Goal: Communication & Community: Ask a question

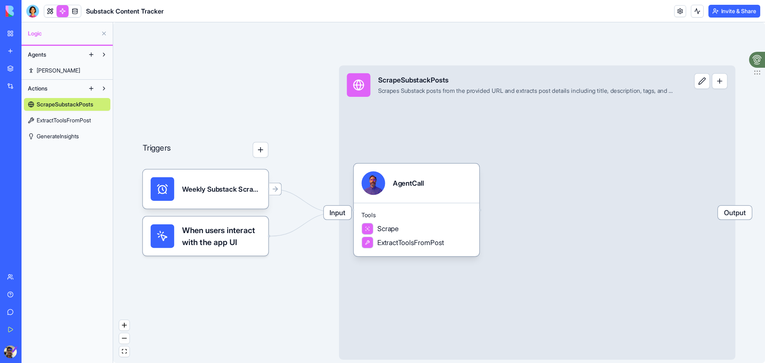
click at [10, 33] on link "My Workspace" at bounding box center [18, 33] width 32 height 16
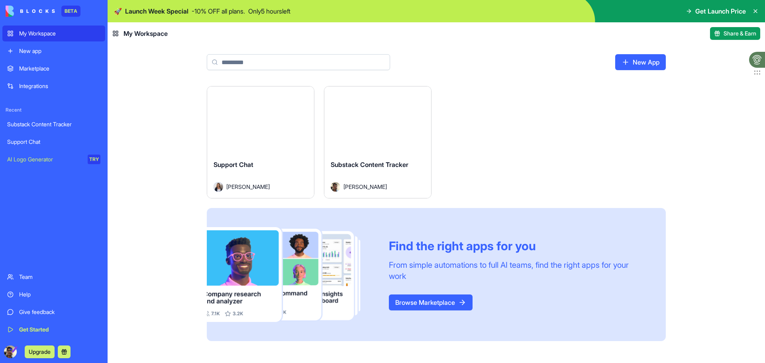
click at [46, 53] on div "New app" at bounding box center [59, 51] width 81 height 8
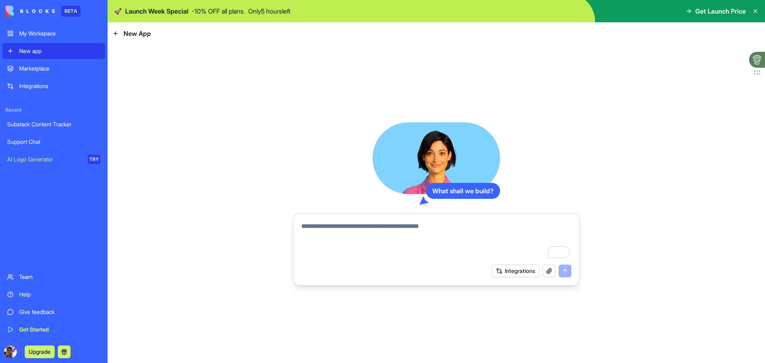
click at [40, 84] on div "Integrations" at bounding box center [59, 86] width 81 height 8
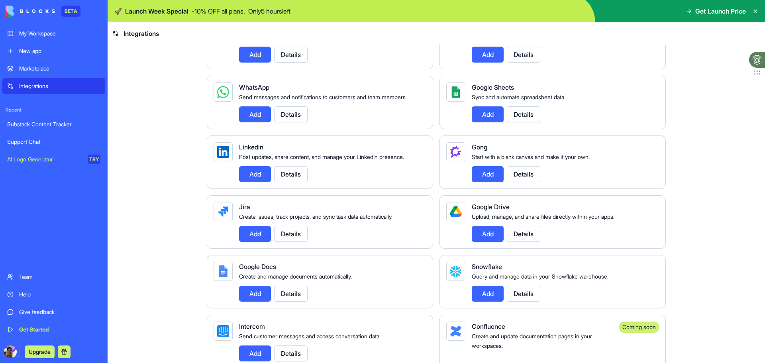
scroll to position [359, 0]
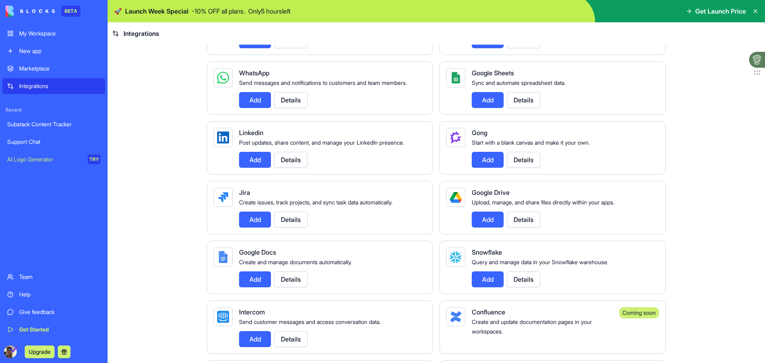
click at [244, 168] on button "Add" at bounding box center [255, 160] width 32 height 16
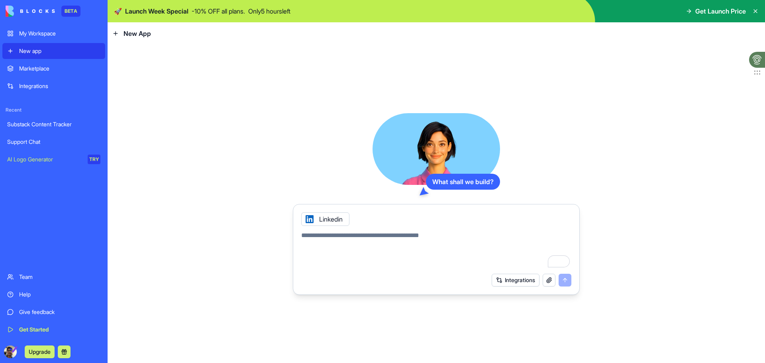
click at [37, 81] on link "Integrations" at bounding box center [53, 86] width 103 height 16
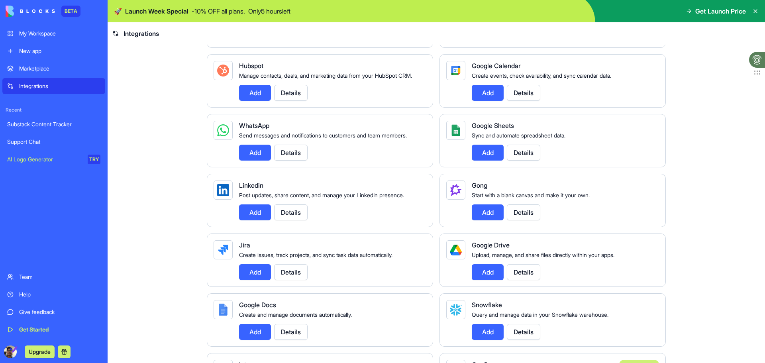
scroll to position [319, 0]
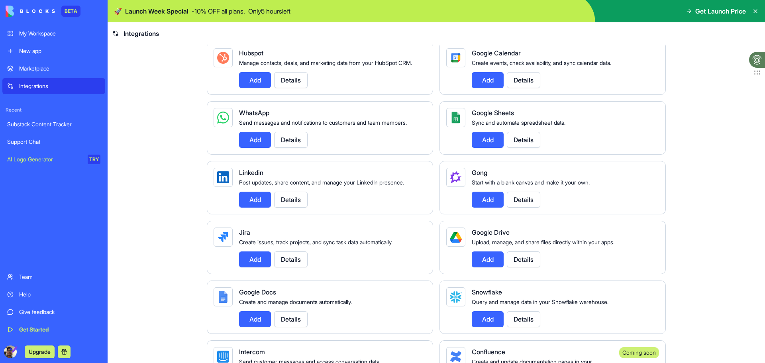
click at [300, 208] on button "Details" at bounding box center [290, 200] width 33 height 16
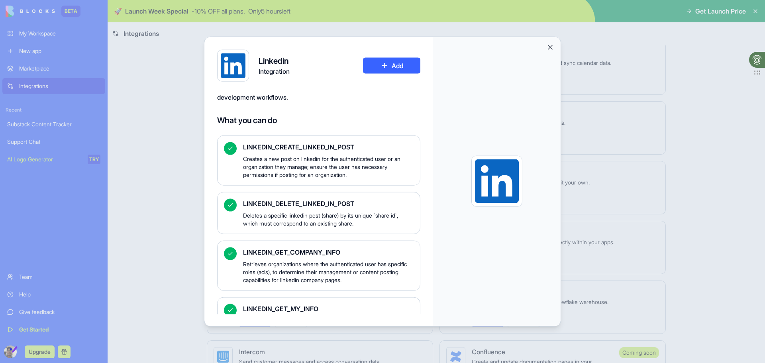
scroll to position [73, 0]
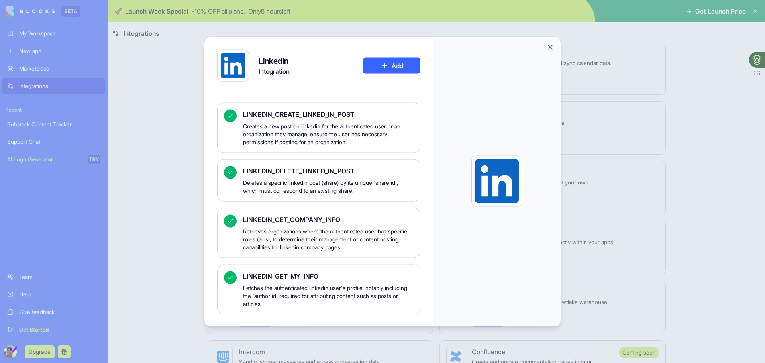
click at [161, 177] on div at bounding box center [382, 181] width 765 height 363
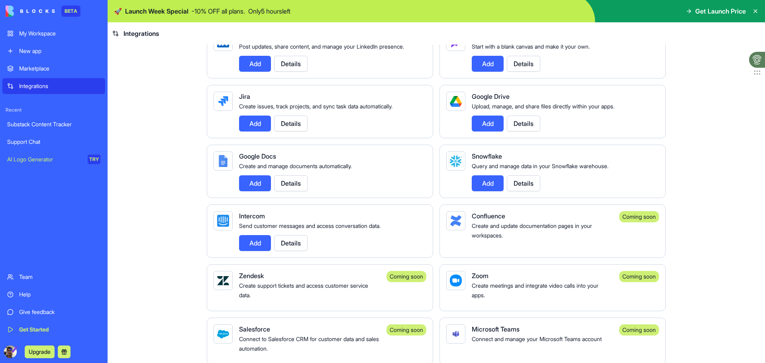
scroll to position [359, 0]
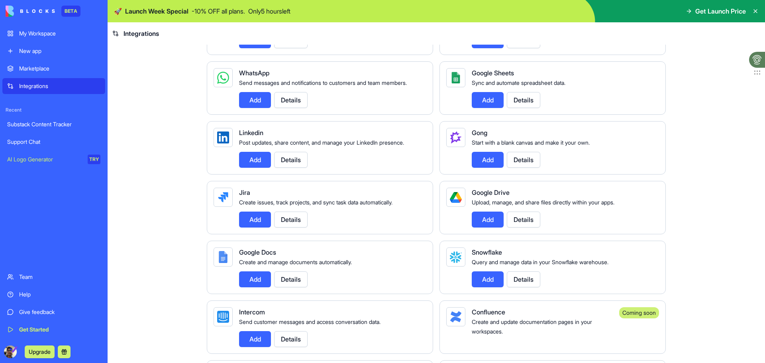
click at [38, 48] on div "New app" at bounding box center [59, 51] width 81 height 8
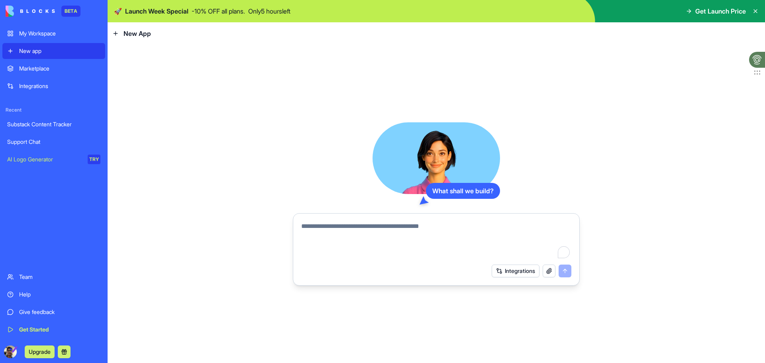
click at [521, 273] on button "Integrations" at bounding box center [516, 271] width 48 height 13
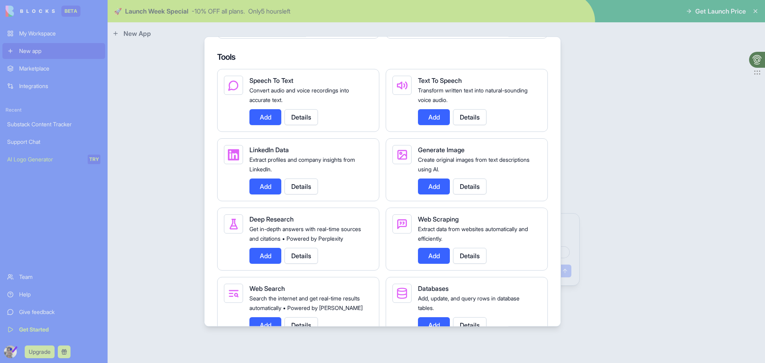
scroll to position [876, 0]
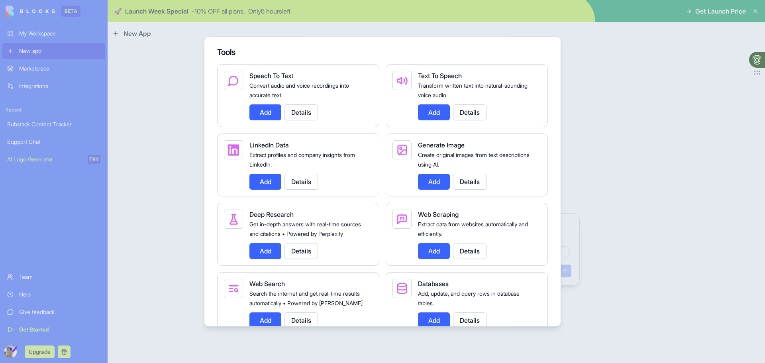
click at [267, 117] on button "Add" at bounding box center [265, 112] width 32 height 16
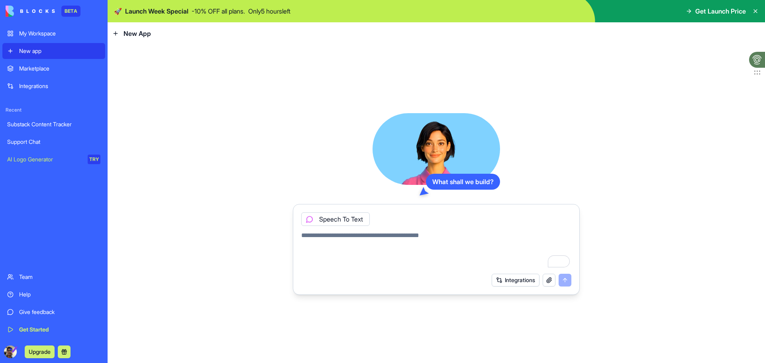
click at [400, 242] on textarea "To enrich screen reader interactions, please activate Accessibility in Grammarl…" at bounding box center [436, 250] width 270 height 38
click at [367, 246] on textarea "**********" at bounding box center [436, 250] width 270 height 38
paste textarea "**********"
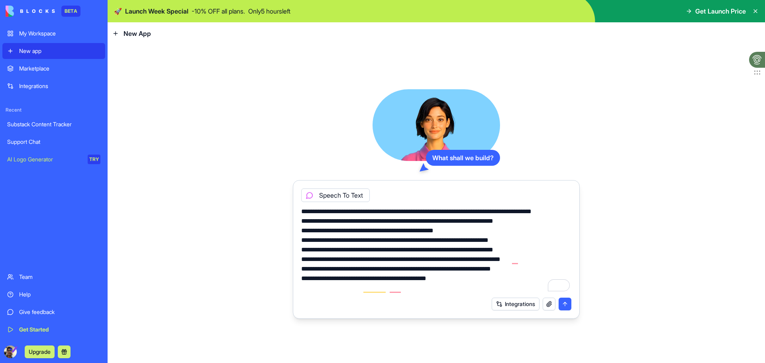
click at [336, 210] on textarea "**********" at bounding box center [436, 250] width 270 height 86
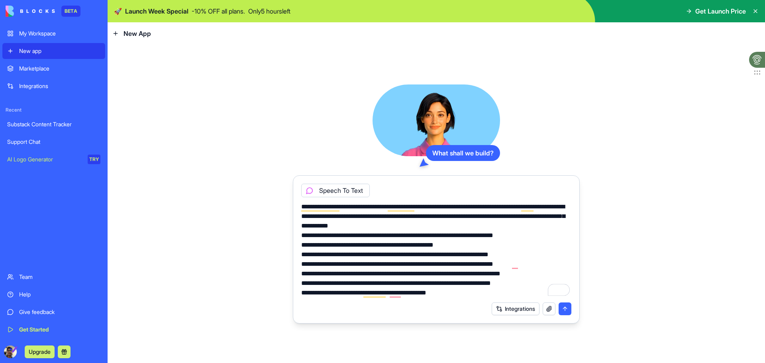
type textarea "**********"
click at [563, 309] on button "submit" at bounding box center [565, 308] width 13 height 13
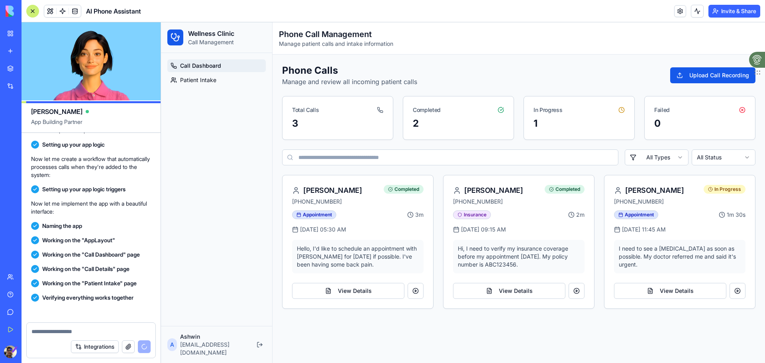
scroll to position [435, 0]
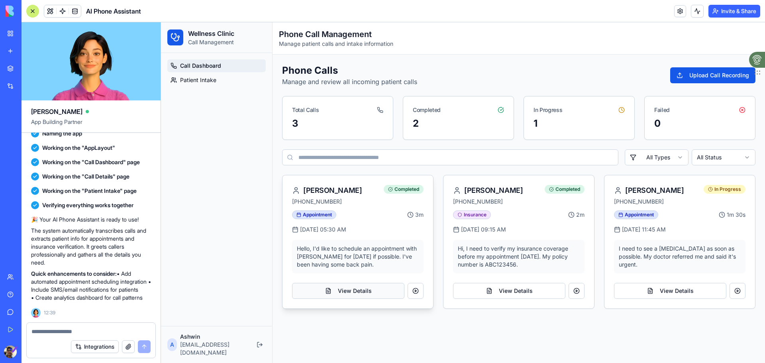
click at [385, 290] on button "View Details" at bounding box center [348, 291] width 112 height 16
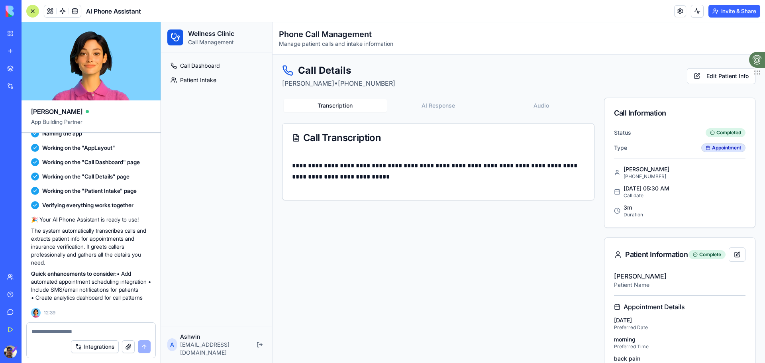
click at [324, 106] on button "Transcription" at bounding box center [335, 105] width 103 height 13
click at [529, 104] on button "Audio" at bounding box center [541, 105] width 103 height 13
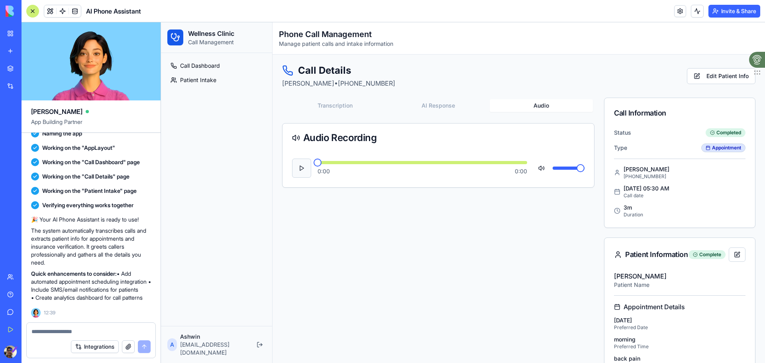
click at [307, 164] on button at bounding box center [301, 168] width 19 height 19
click at [341, 161] on span at bounding box center [422, 162] width 210 height 3
click at [442, 110] on button "AI Response" at bounding box center [438, 105] width 103 height 13
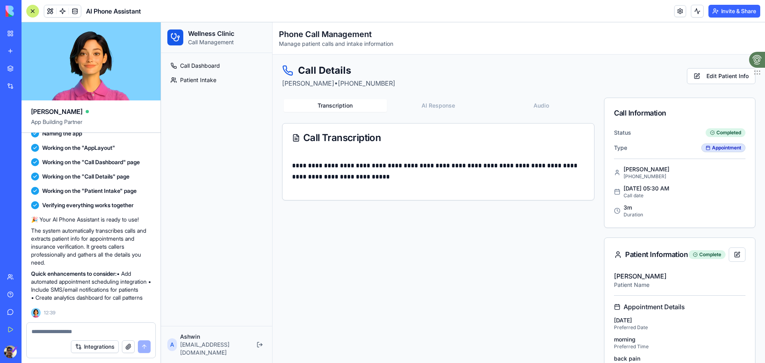
click at [323, 100] on button "Transcription" at bounding box center [335, 105] width 103 height 13
click at [539, 105] on button "Audio" at bounding box center [541, 105] width 103 height 13
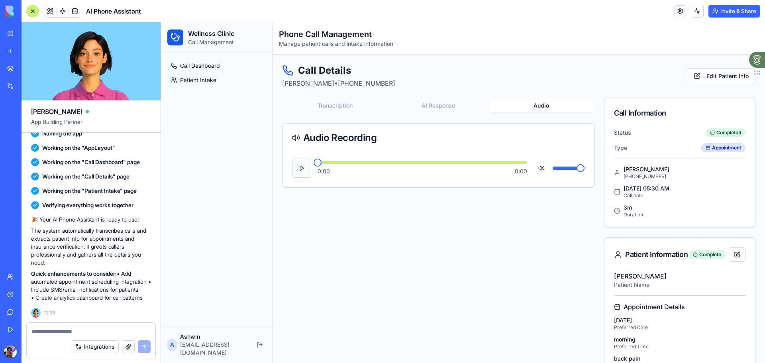
click at [294, 168] on button at bounding box center [301, 168] width 19 height 19
click at [430, 96] on div "Call Details Sarah Johnson • +1-555-0123 Edit Patient Info Transcription AI Res…" at bounding box center [518, 256] width 473 height 385
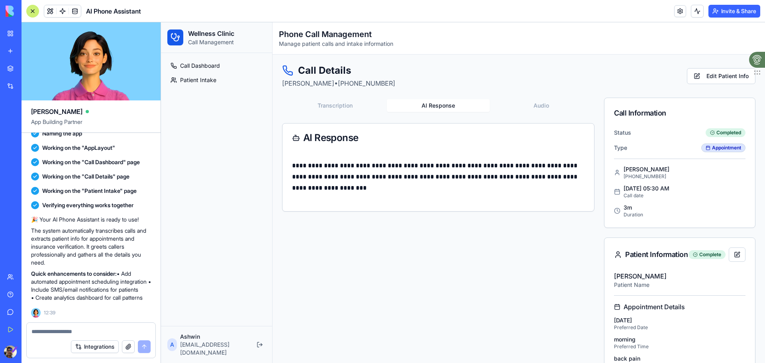
click at [428, 102] on button "AI Response" at bounding box center [438, 105] width 103 height 13
click at [332, 106] on button "Transcription" at bounding box center [335, 105] width 103 height 13
click at [406, 108] on button "AI Response" at bounding box center [438, 105] width 103 height 13
click at [533, 107] on button "Audio" at bounding box center [541, 105] width 103 height 13
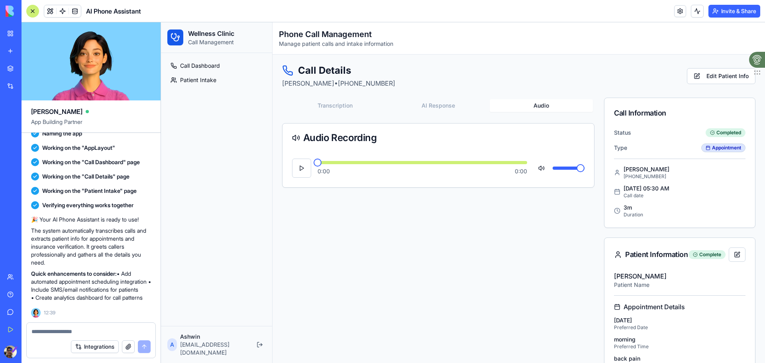
click at [450, 100] on button "AI Response" at bounding box center [438, 105] width 103 height 13
click at [532, 105] on button "Audio" at bounding box center [541, 105] width 103 height 13
click at [302, 163] on button at bounding box center [301, 168] width 19 height 19
click at [326, 163] on span at bounding box center [422, 162] width 210 height 3
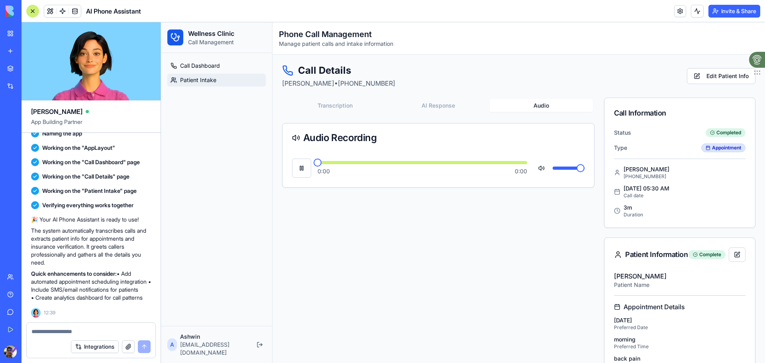
click at [210, 75] on link "Patient Intake" at bounding box center [216, 80] width 98 height 13
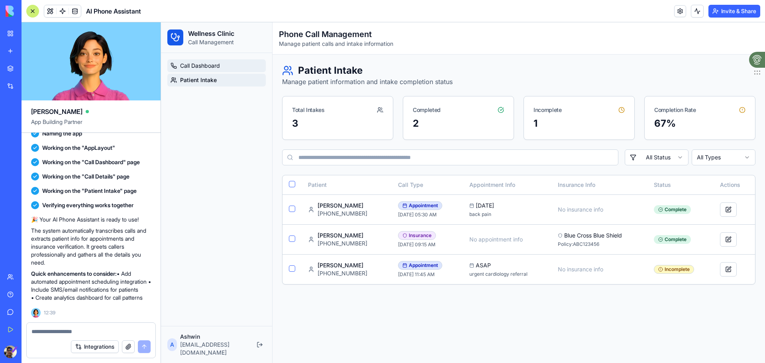
click at [195, 69] on span "Call Dashboard" at bounding box center [200, 66] width 40 height 8
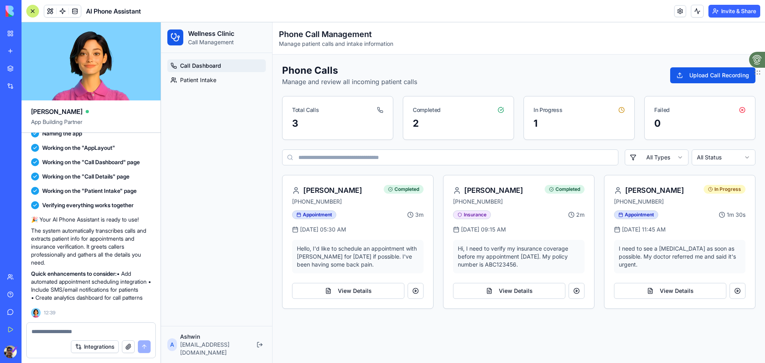
click at [459, 169] on div "Phone Calls Manage and review all incoming patient calls Upload Call Recording …" at bounding box center [518, 186] width 473 height 245
click at [448, 160] on input at bounding box center [450, 157] width 336 height 16
click at [441, 131] on div "2" at bounding box center [458, 128] width 110 height 22
click at [194, 80] on span "Patient Intake" at bounding box center [198, 80] width 36 height 8
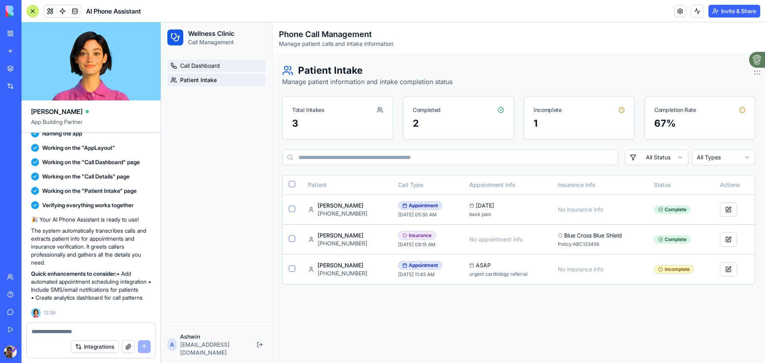
click at [201, 60] on link "Call Dashboard" at bounding box center [216, 65] width 98 height 13
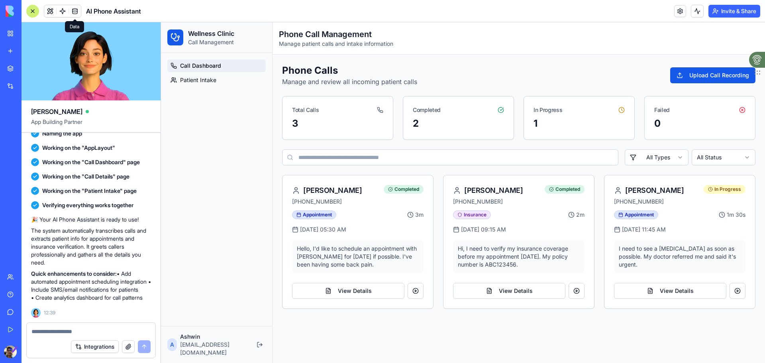
click at [69, 13] on span at bounding box center [75, 11] width 22 height 22
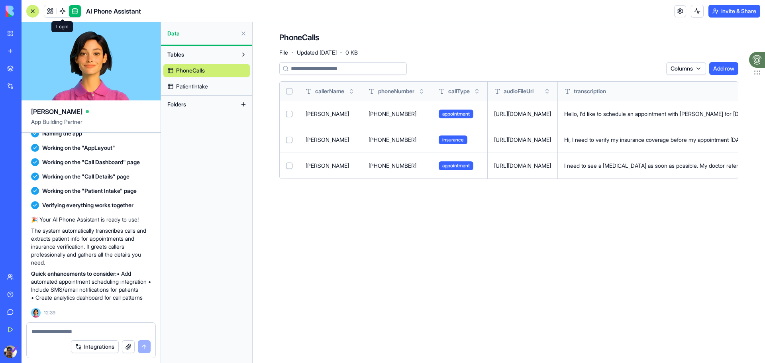
click at [65, 13] on span at bounding box center [62, 11] width 22 height 22
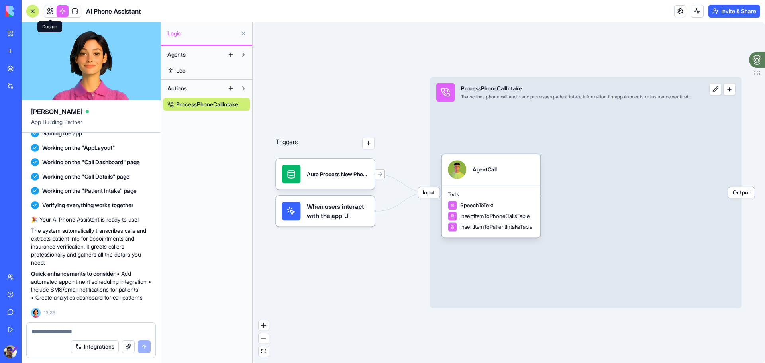
click at [53, 14] on link at bounding box center [50, 11] width 12 height 12
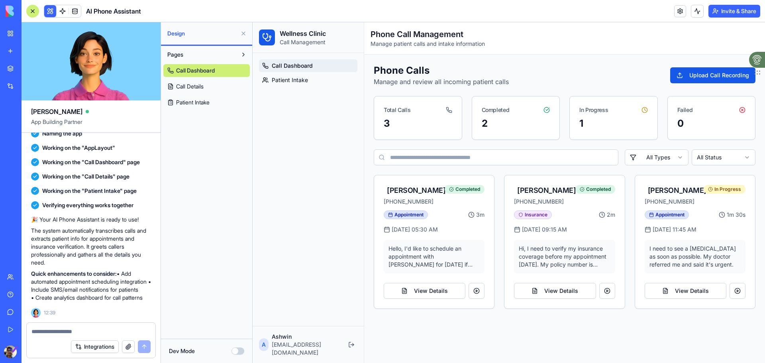
click at [22, 69] on div "Marketplace" at bounding box center [24, 69] width 10 height 8
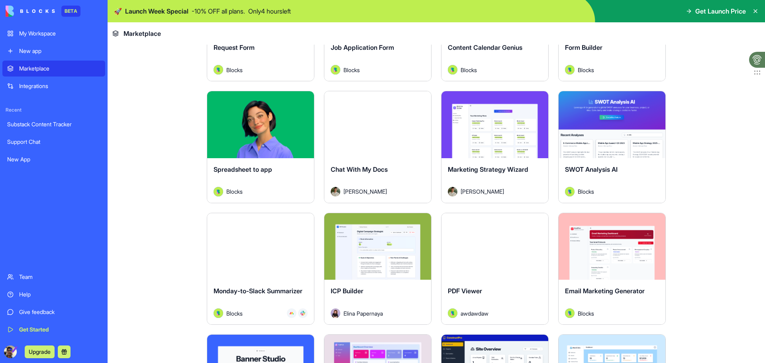
scroll to position [1115, 0]
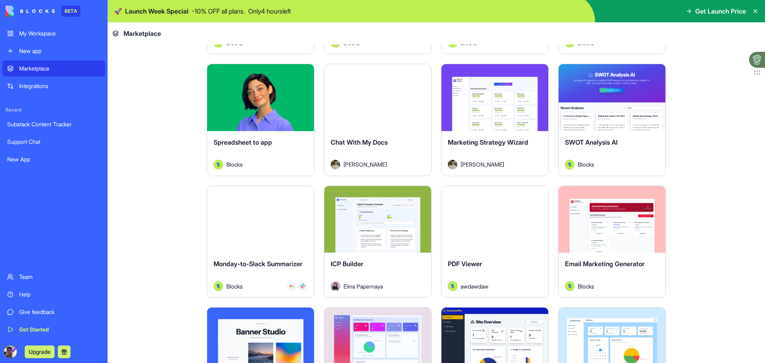
click at [610, 114] on div "Explore" at bounding box center [612, 97] width 107 height 67
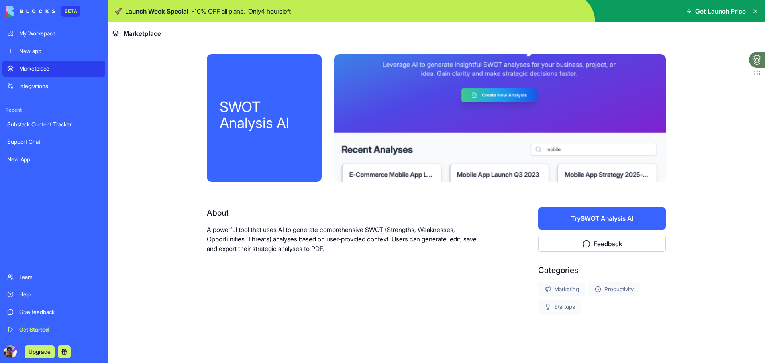
click at [627, 218] on button "Try SWOT Analysis AI" at bounding box center [601, 218] width 127 height 22
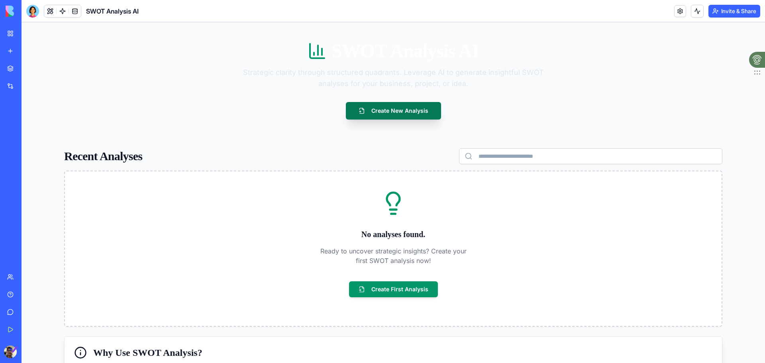
click at [374, 105] on button "Create New Analysis" at bounding box center [393, 111] width 95 height 18
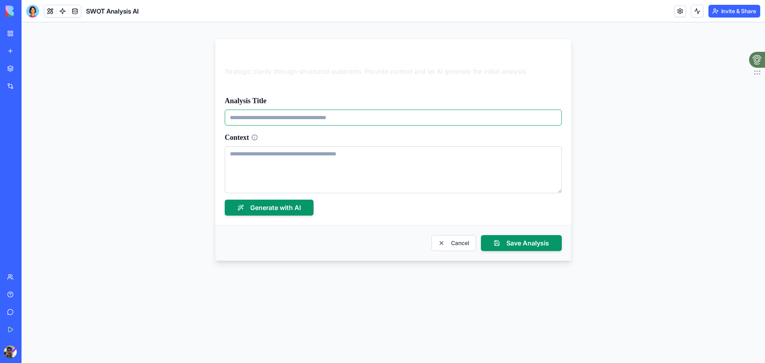
click at [338, 117] on input "Analysis Title" at bounding box center [393, 118] width 337 height 16
click at [460, 242] on button "Cancel" at bounding box center [453, 243] width 45 height 16
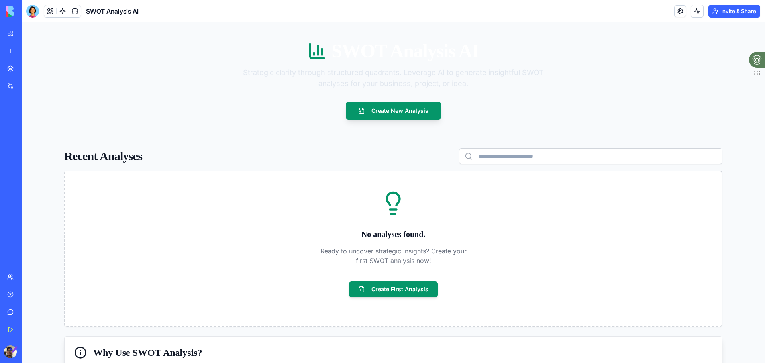
click at [10, 71] on link "Marketplace" at bounding box center [18, 69] width 32 height 16
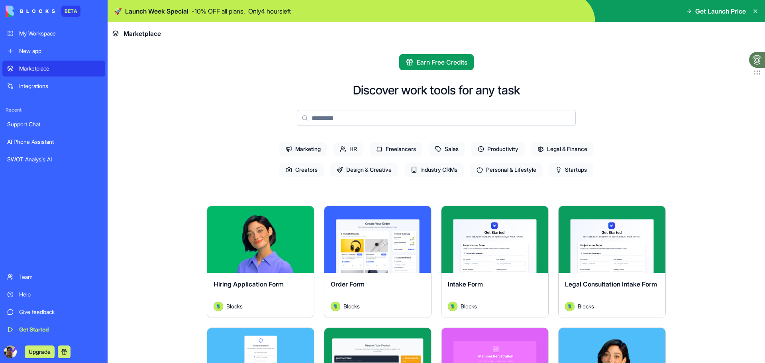
click at [510, 146] on span "Productivity" at bounding box center [497, 149] width 53 height 14
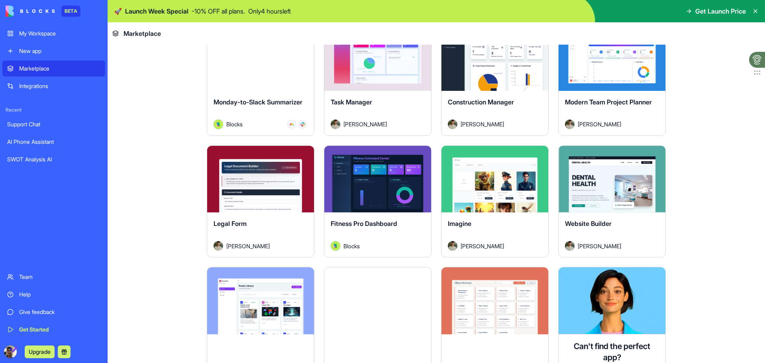
scroll to position [438, 0]
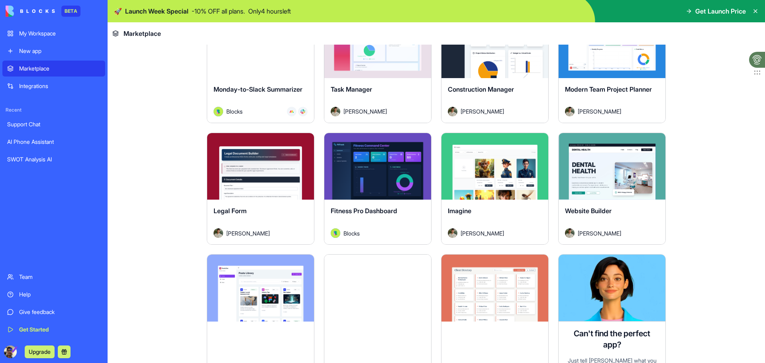
click at [593, 169] on button "Explore" at bounding box center [612, 166] width 60 height 16
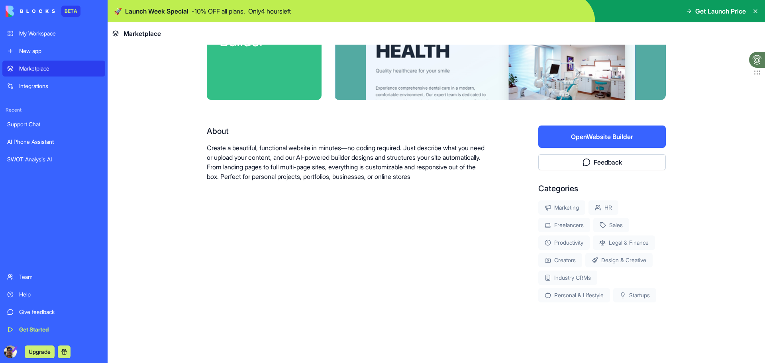
scroll to position [82, 0]
click at [47, 69] on div "Marketplace" at bounding box center [59, 69] width 81 height 8
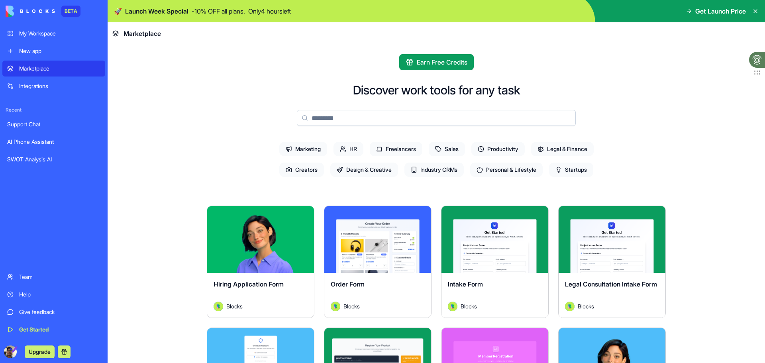
click at [496, 152] on span "Productivity" at bounding box center [497, 149] width 53 height 14
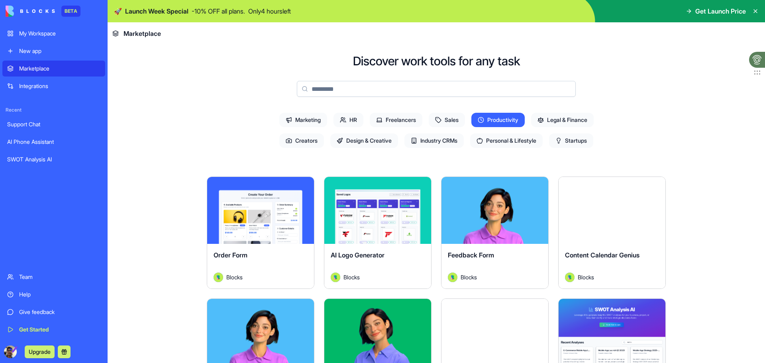
scroll to position [24, 0]
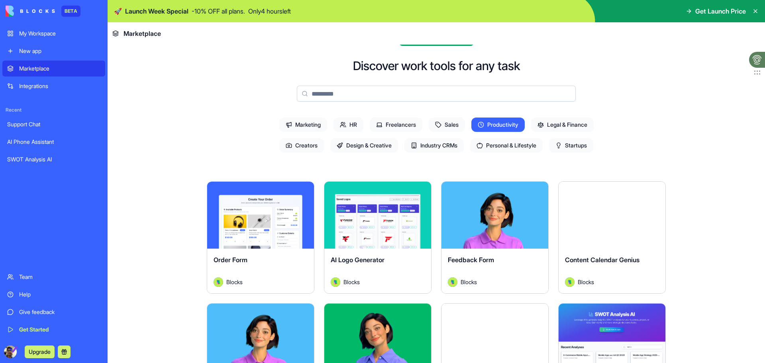
click at [494, 148] on span "Personal & Lifestyle" at bounding box center [506, 145] width 73 height 14
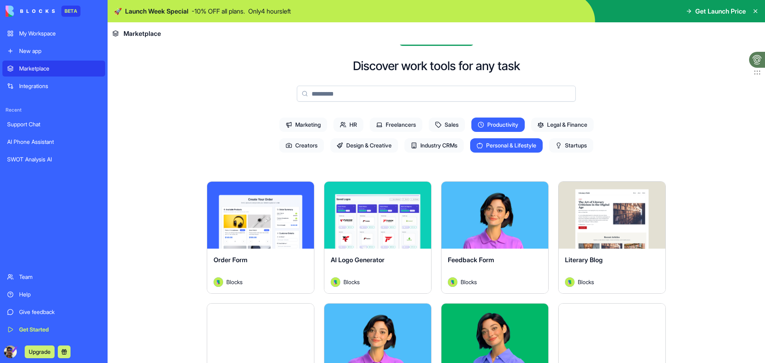
click at [497, 126] on span "Productivity" at bounding box center [497, 125] width 53 height 14
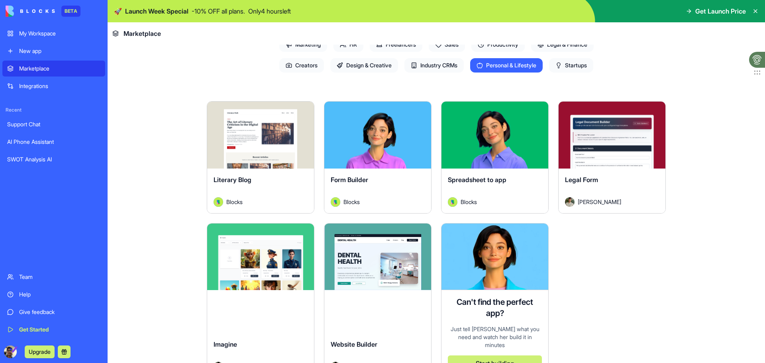
scroll to position [104, 0]
click at [527, 67] on span "Personal & Lifestyle" at bounding box center [506, 66] width 73 height 14
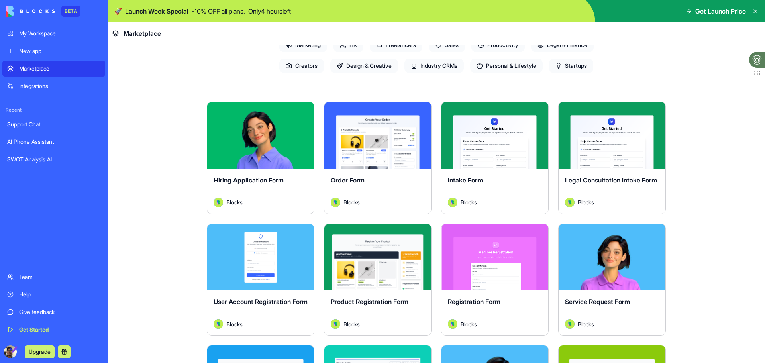
click at [390, 68] on span "Design & Creative" at bounding box center [364, 66] width 68 height 14
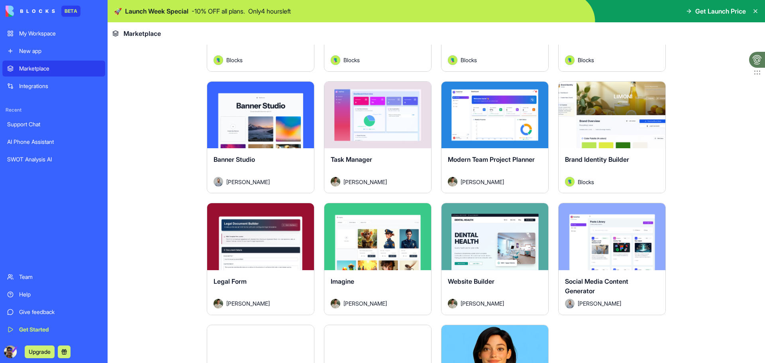
scroll to position [263, 0]
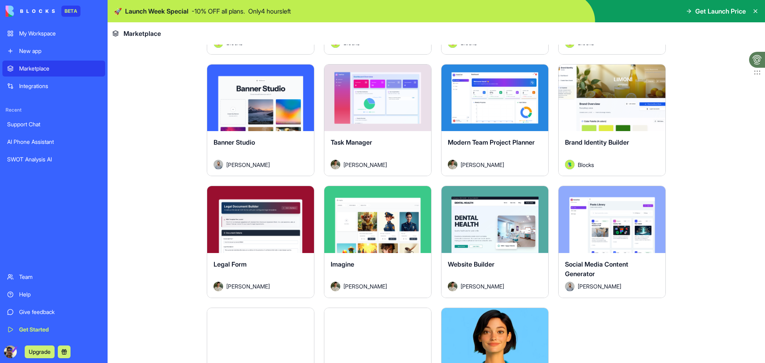
click at [623, 223] on button "Explore" at bounding box center [612, 220] width 60 height 16
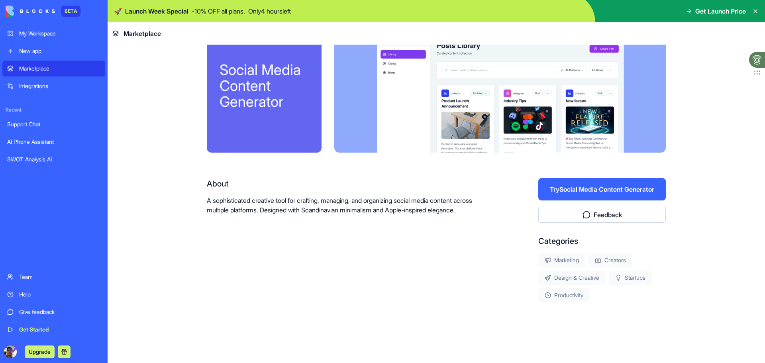
scroll to position [29, 0]
click at [570, 191] on button "Try Social Media Content Generator" at bounding box center [601, 189] width 127 height 22
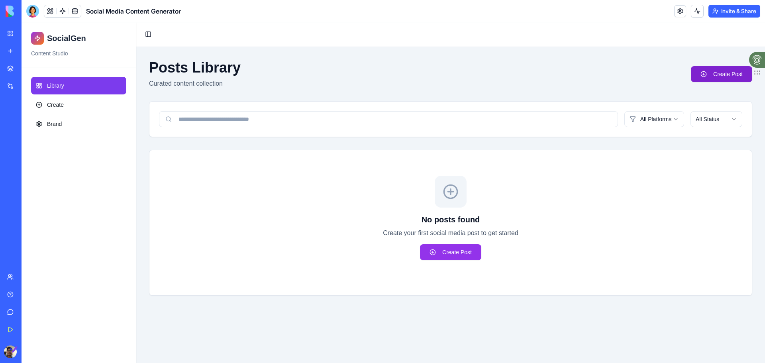
click at [707, 69] on link "Create Post" at bounding box center [721, 74] width 61 height 16
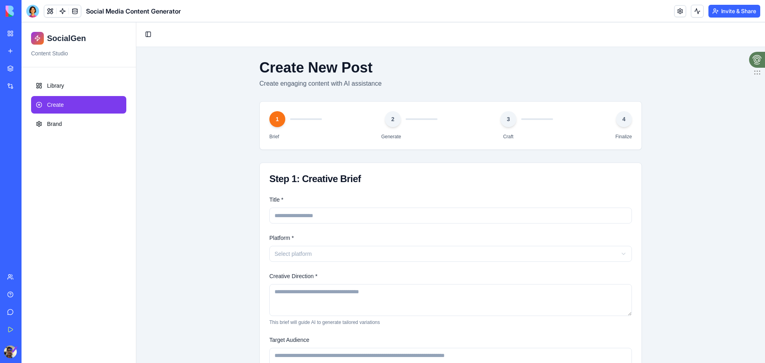
click at [14, 72] on link "Marketplace" at bounding box center [18, 69] width 32 height 16
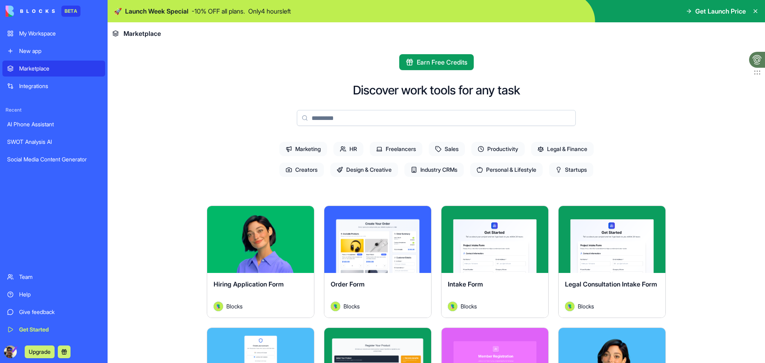
click at [47, 123] on div "AI Phone Assistant" at bounding box center [53, 124] width 93 height 8
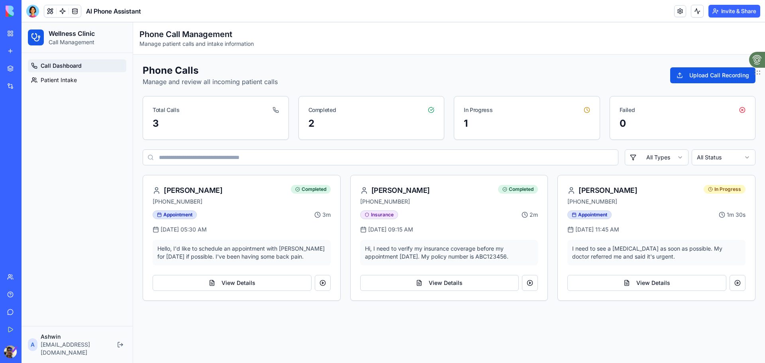
click at [29, 159] on div "Social Media Content Generator" at bounding box center [18, 159] width 22 height 8
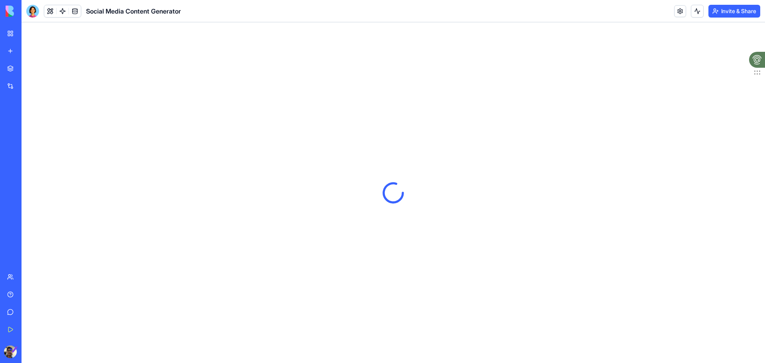
click at [29, 123] on div "AI Phone Assistant" at bounding box center [18, 124] width 22 height 8
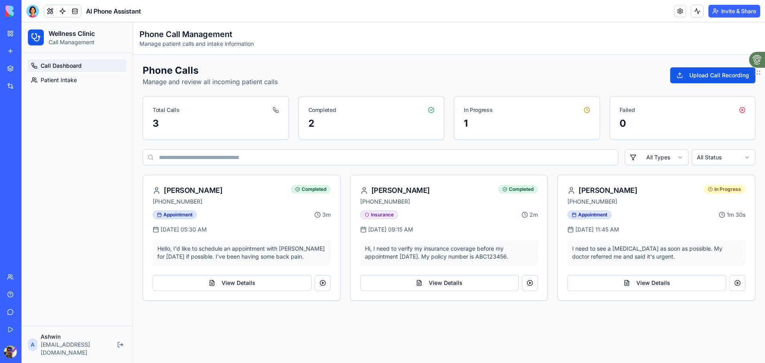
click at [29, 48] on div "New app" at bounding box center [24, 51] width 10 height 8
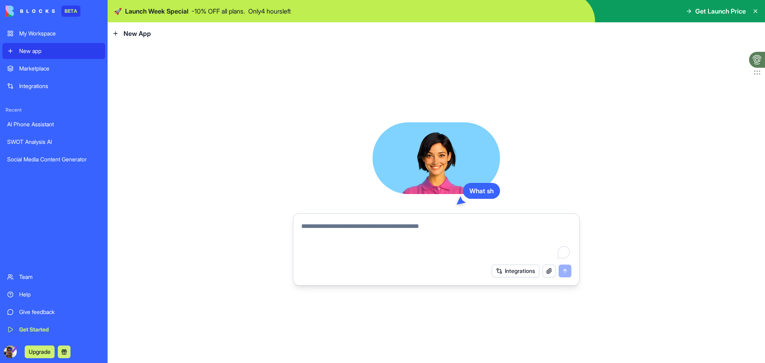
click at [43, 33] on div "My Workspace" at bounding box center [59, 33] width 81 height 8
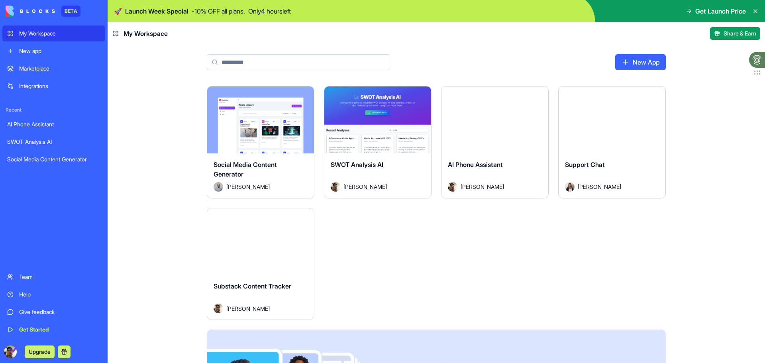
click at [271, 245] on button "Launch" at bounding box center [261, 241] width 60 height 16
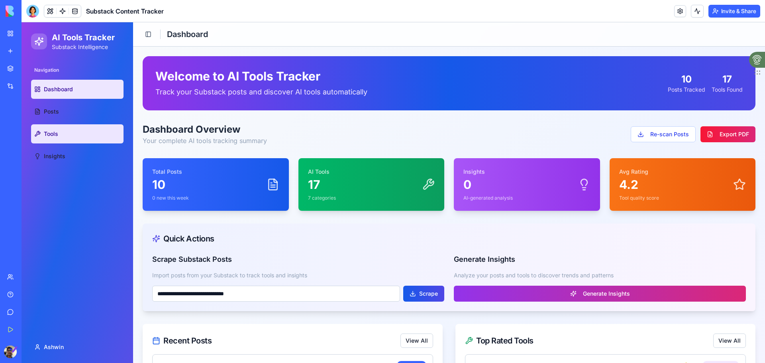
click at [55, 132] on span "Tools" at bounding box center [51, 134] width 14 height 8
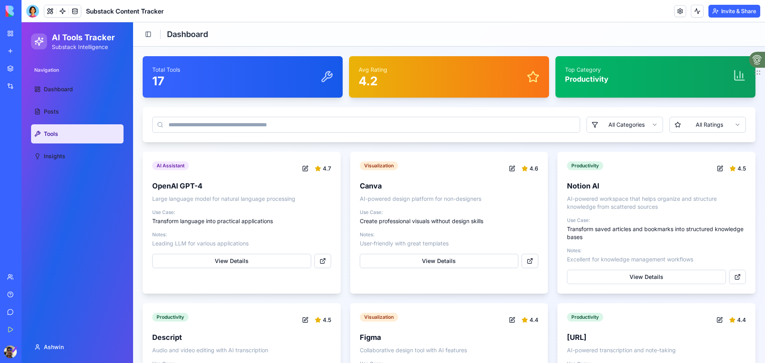
click at [201, 122] on input at bounding box center [366, 125] width 428 height 16
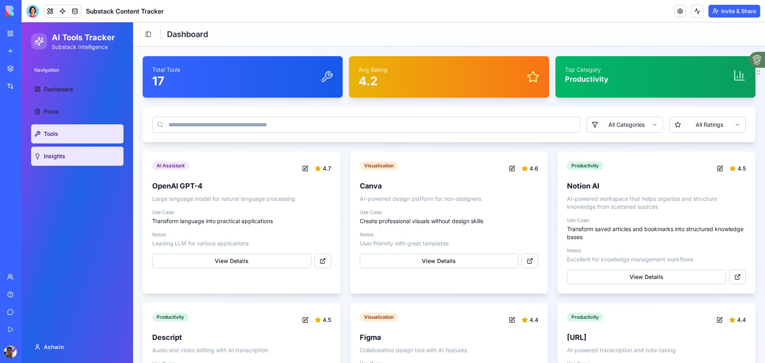
click at [81, 157] on link "Insights" at bounding box center [77, 156] width 92 height 19
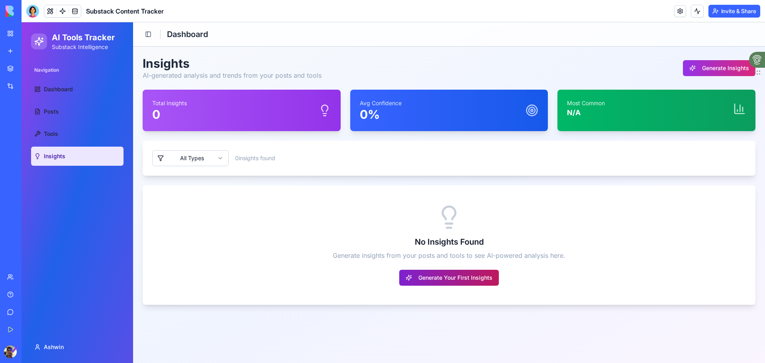
click at [442, 274] on button "Generate Your First Insights" at bounding box center [449, 278] width 100 height 16
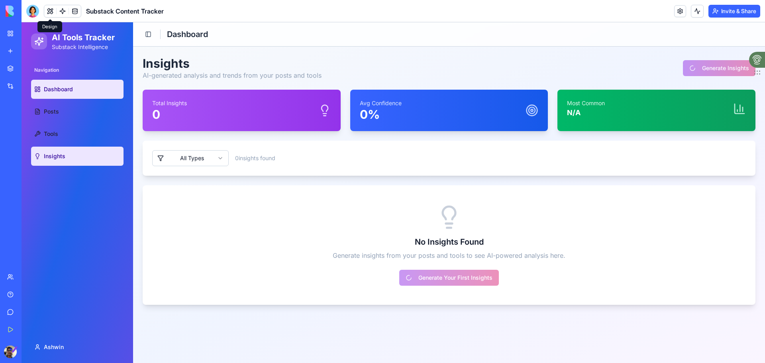
click at [95, 92] on link "Dashboard" at bounding box center [77, 89] width 92 height 19
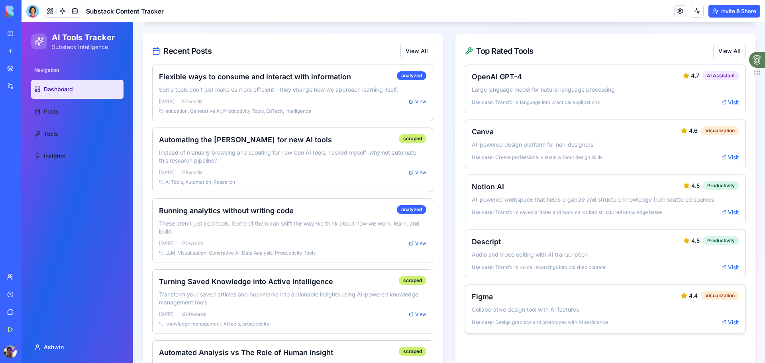
scroll to position [279, 0]
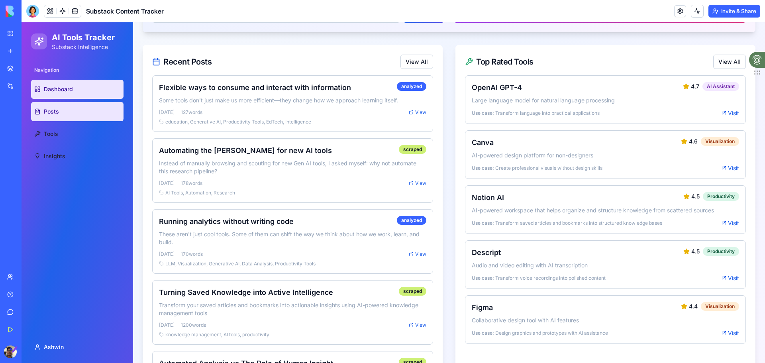
click at [71, 109] on link "Posts" at bounding box center [77, 111] width 92 height 19
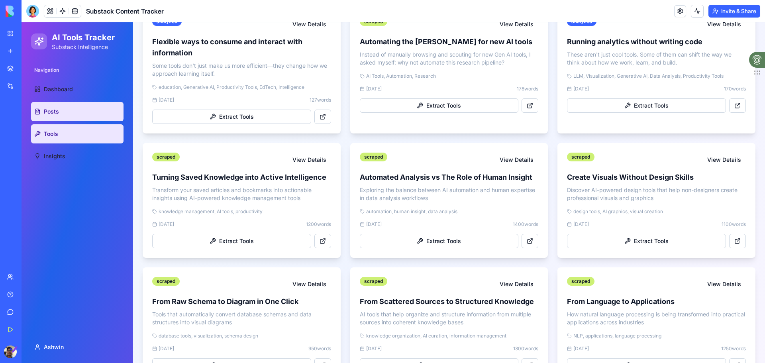
scroll to position [279, 0]
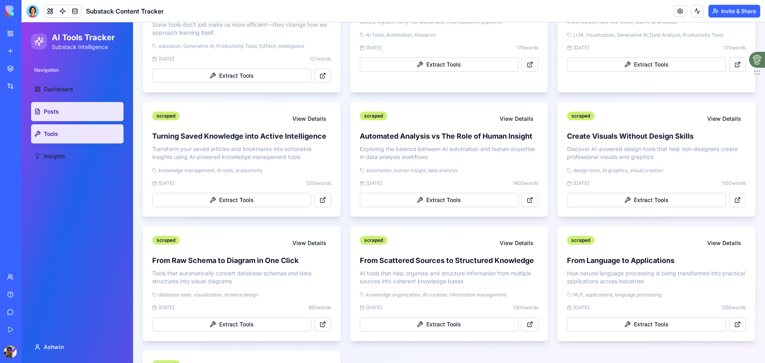
click at [54, 133] on span "Tools" at bounding box center [51, 134] width 14 height 8
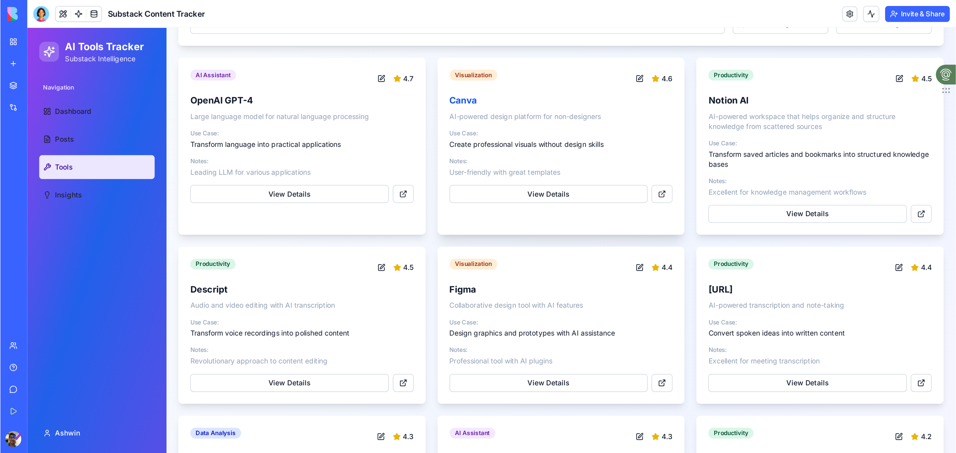
scroll to position [120, 0]
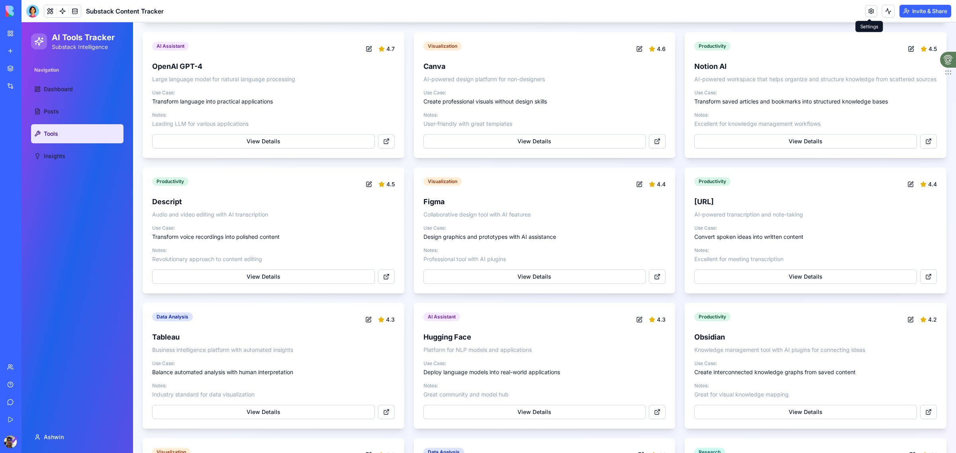
drag, startPoint x: 122, startPoint y: 200, endPoint x: 100, endPoint y: 178, distance: 31.0
click at [100, 178] on div "Navigation Dashboard Posts Tools Insights" at bounding box center [78, 241] width 112 height 361
click at [46, 158] on span "Insights" at bounding box center [55, 156] width 22 height 8
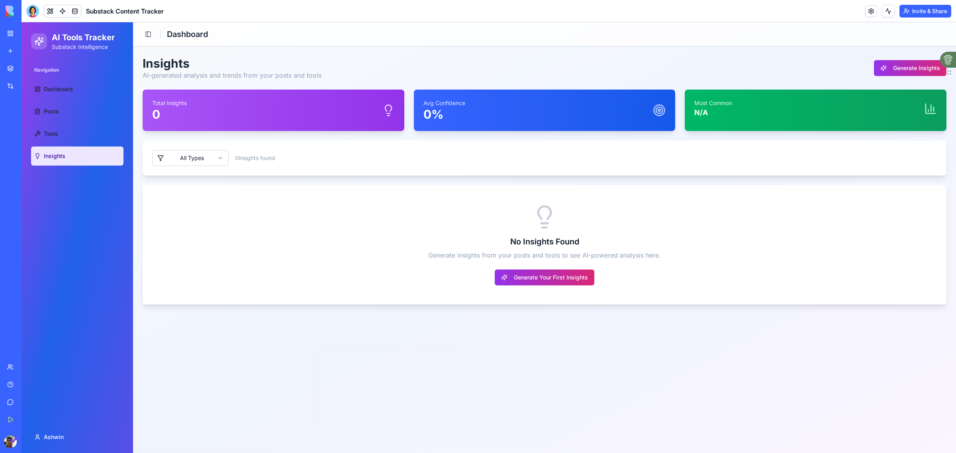
click at [29, 363] on div "Give feedback" at bounding box center [24, 402] width 10 height 8
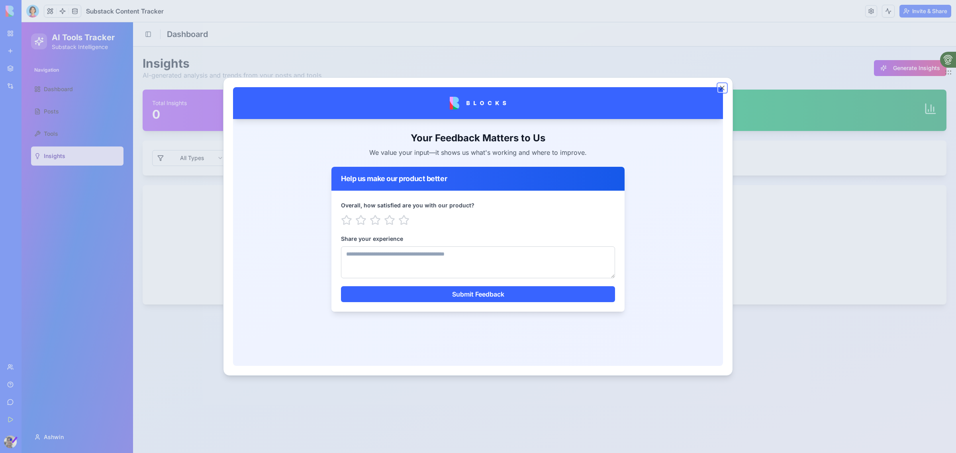
click at [724, 88] on button "Close" at bounding box center [722, 88] width 8 height 8
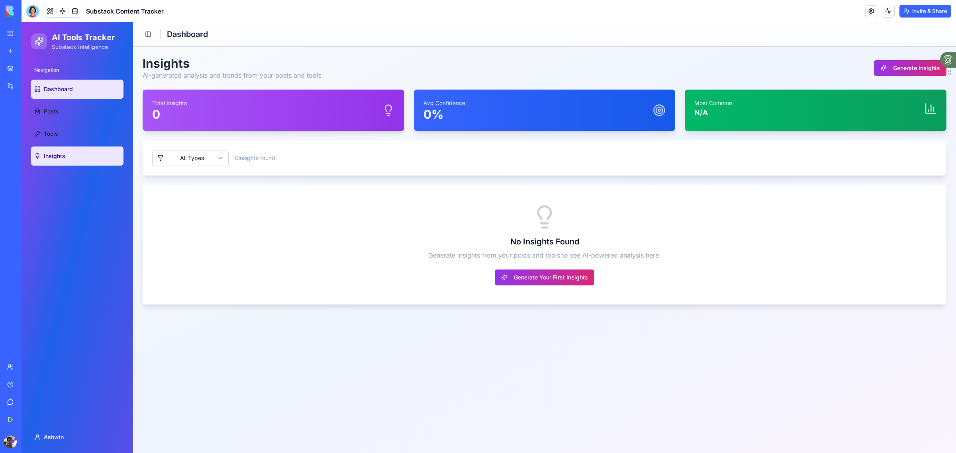
click at [61, 84] on link "Dashboard" at bounding box center [77, 89] width 92 height 19
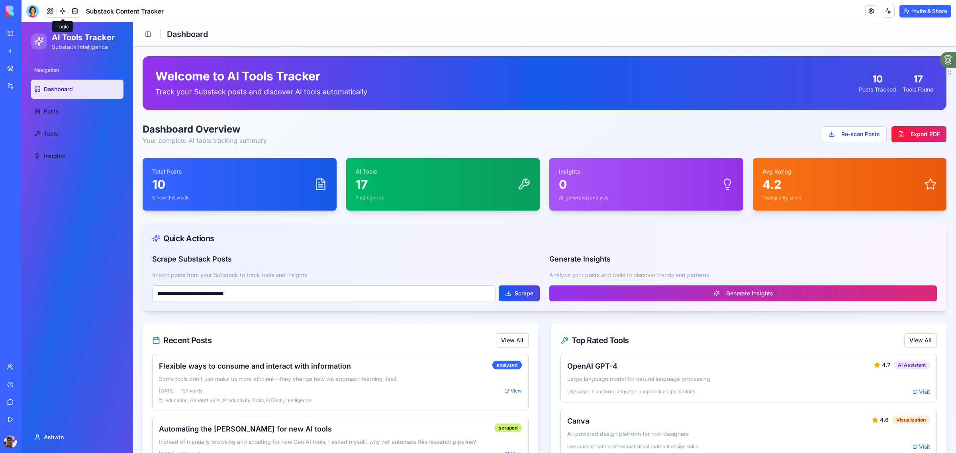
click at [58, 10] on link at bounding box center [63, 11] width 12 height 12
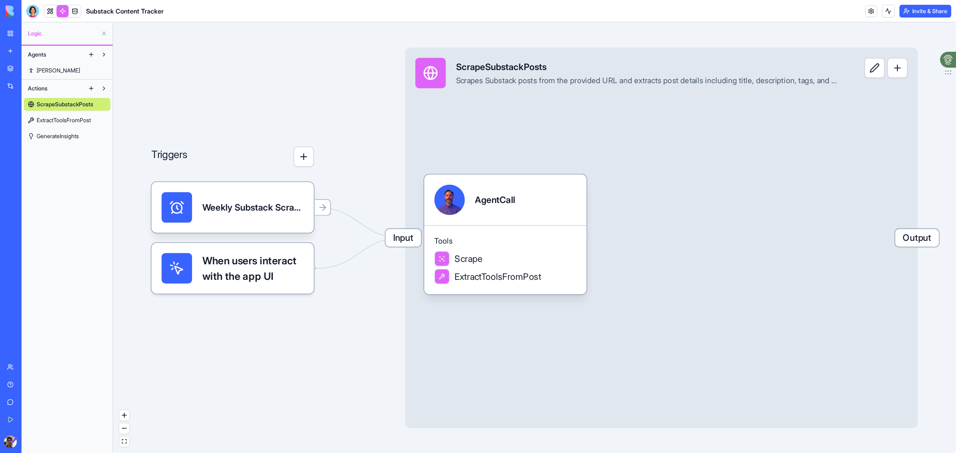
click at [73, 136] on span "GenerateInsights" at bounding box center [58, 136] width 42 height 8
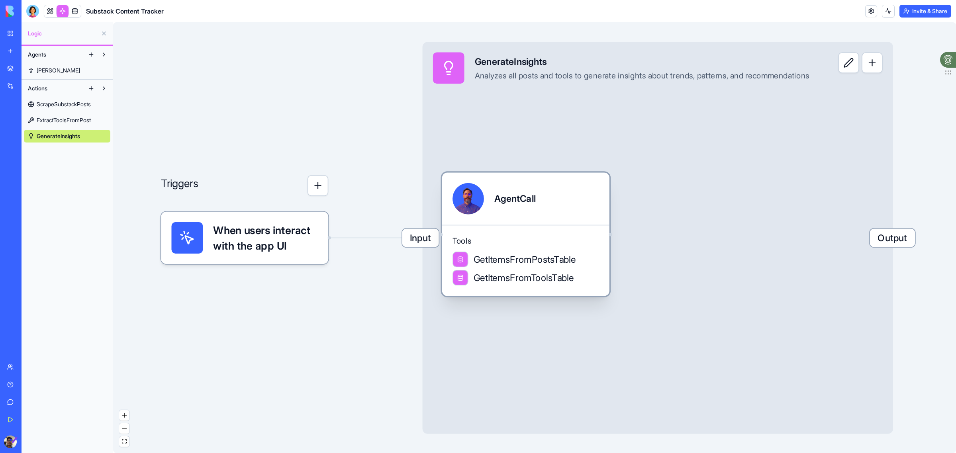
click at [494, 263] on span "GetItemsFromPostsTable" at bounding box center [525, 259] width 103 height 13
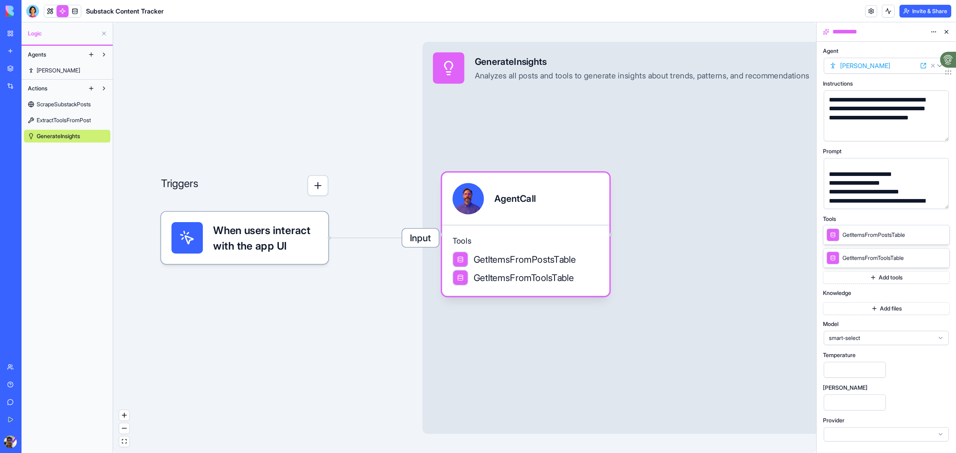
scroll to position [236, 0]
click at [72, 105] on span "ScrapeSubstackPosts" at bounding box center [64, 104] width 54 height 8
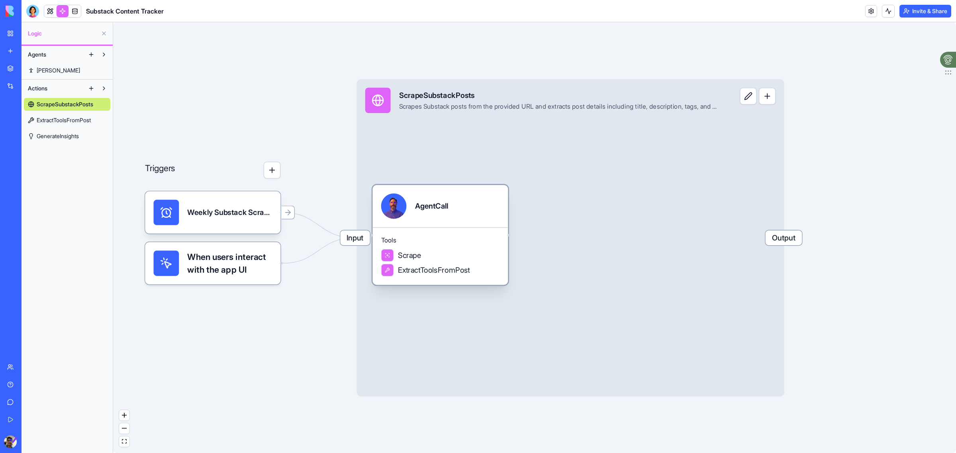
click at [466, 257] on div "Scrape" at bounding box center [440, 255] width 119 height 13
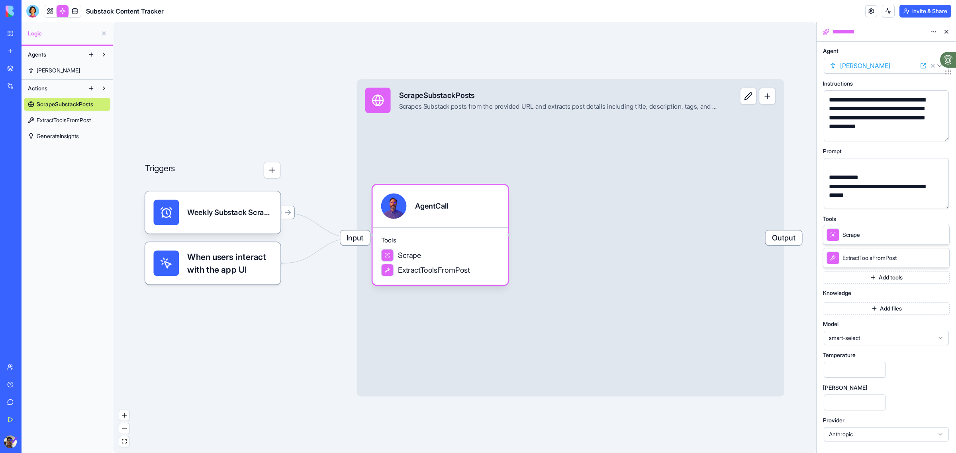
scroll to position [263, 0]
click at [65, 137] on span "GenerateInsights" at bounding box center [58, 136] width 42 height 8
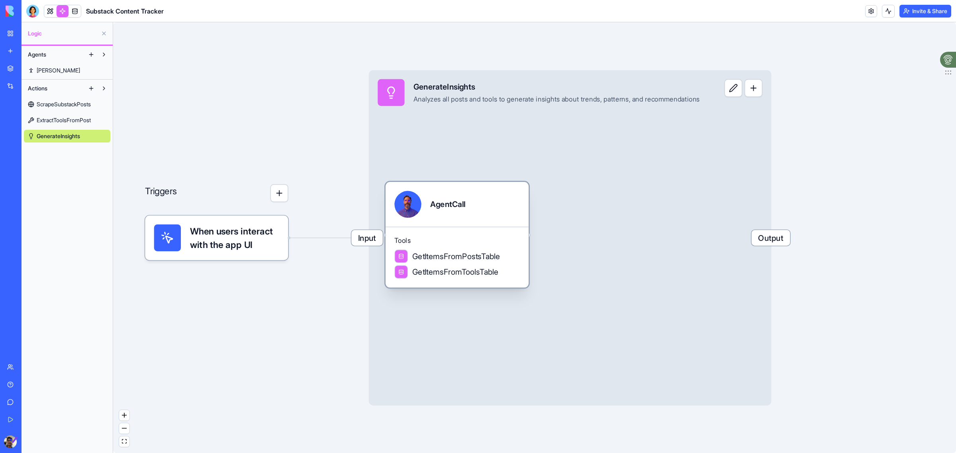
click at [466, 260] on span "GetItemsFromPostsTable" at bounding box center [456, 256] width 88 height 11
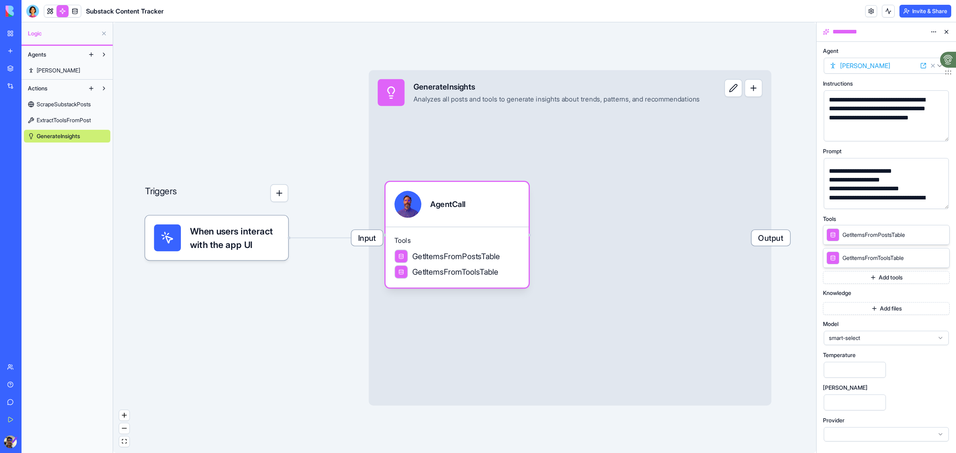
scroll to position [236, 0]
click at [867, 309] on button "Add files" at bounding box center [886, 308] width 127 height 13
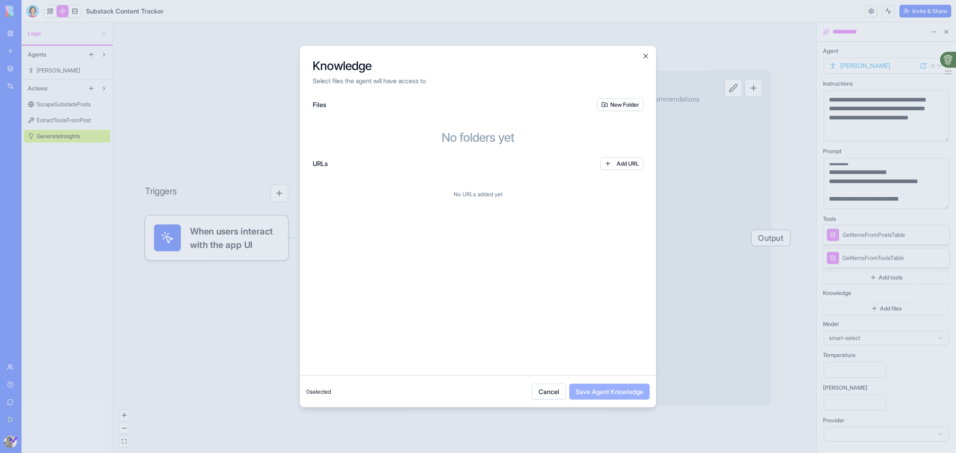
click at [641, 60] on h2 "Knowledge" at bounding box center [478, 66] width 331 height 14
click at [645, 54] on button "Close" at bounding box center [646, 56] width 8 height 8
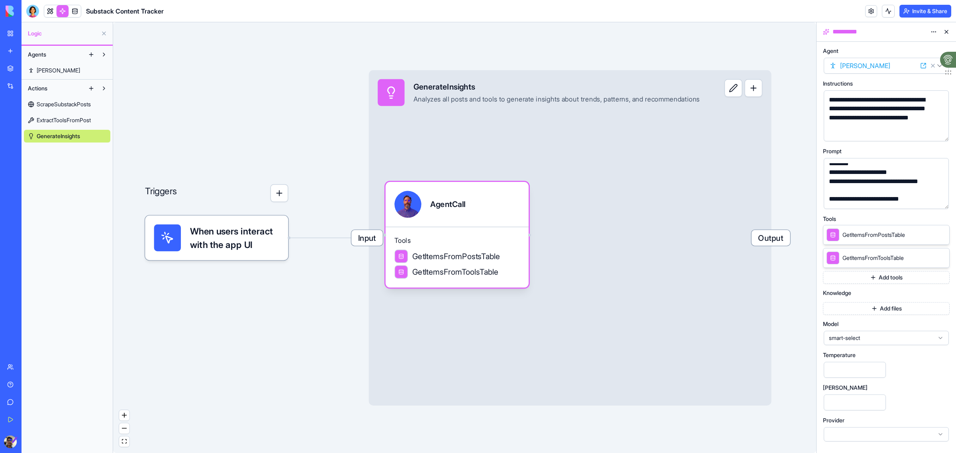
click at [883, 441] on div at bounding box center [886, 434] width 125 height 14
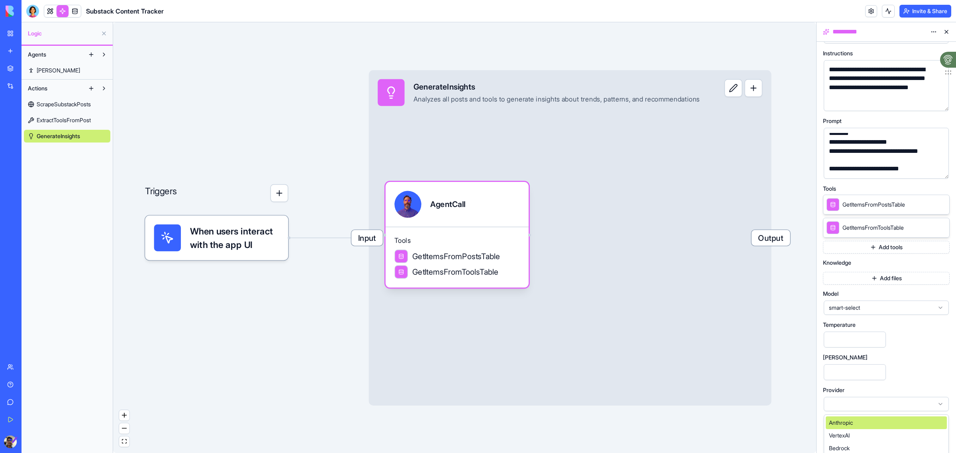
click at [865, 425] on div "Anthropic" at bounding box center [886, 423] width 121 height 13
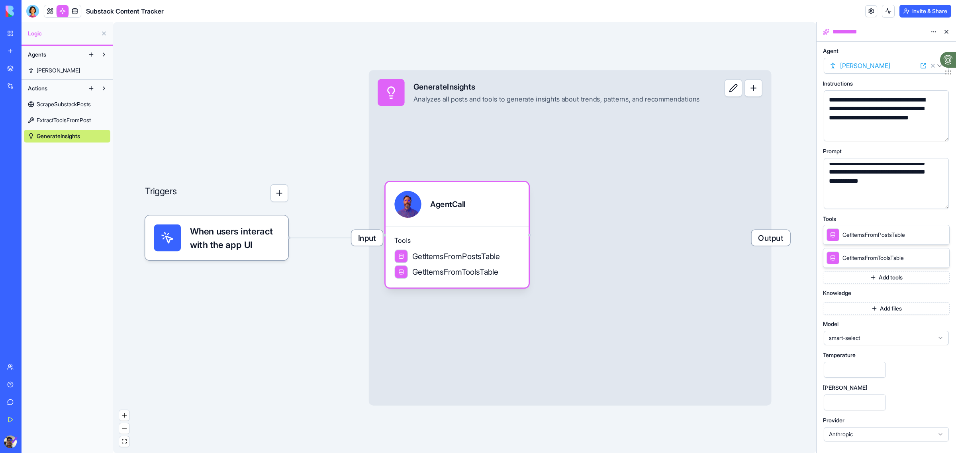
scroll to position [0, 0]
click at [694, 140] on div "Input GenerateInsights Analyzes all posts and tools to generate insights about …" at bounding box center [570, 237] width 403 height 335
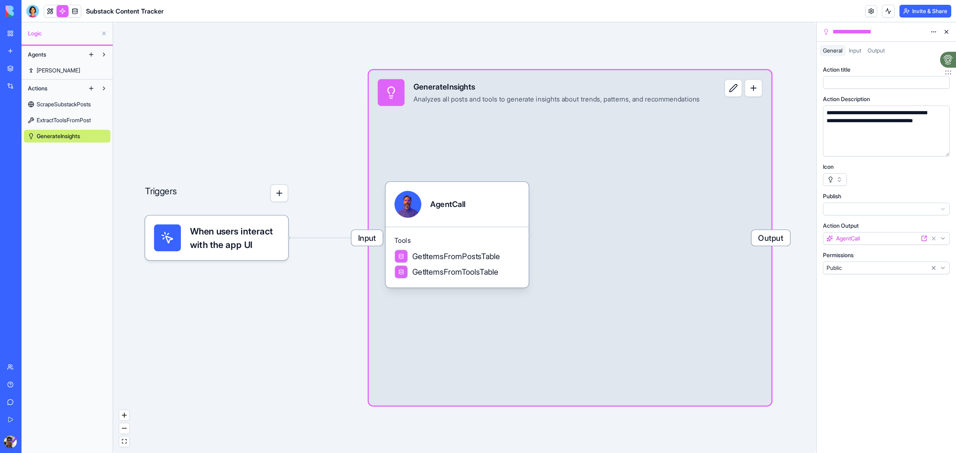
click at [56, 111] on div "ScrapeSubstackPosts ExtractToolsFromPost GenerateInsights" at bounding box center [67, 119] width 86 height 48
click at [55, 116] on span "ExtractToolsFromPost" at bounding box center [64, 120] width 54 height 8
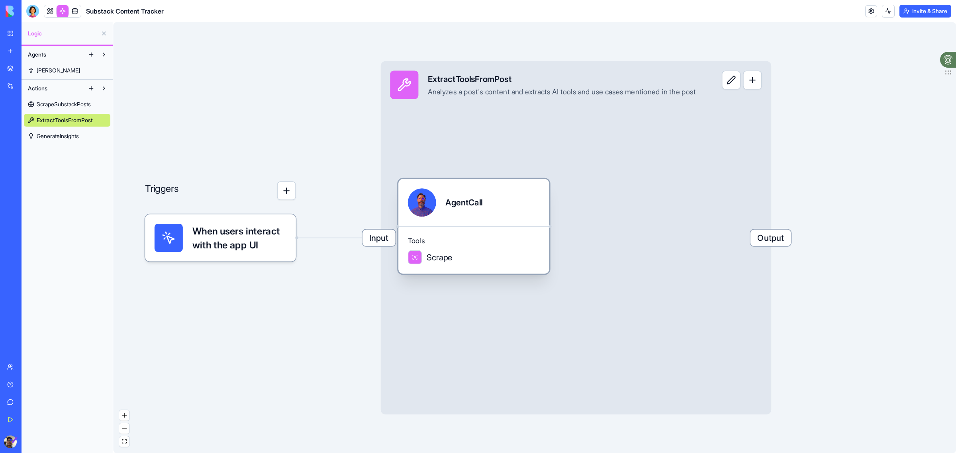
click at [459, 246] on div "Tools Scrape" at bounding box center [473, 250] width 151 height 48
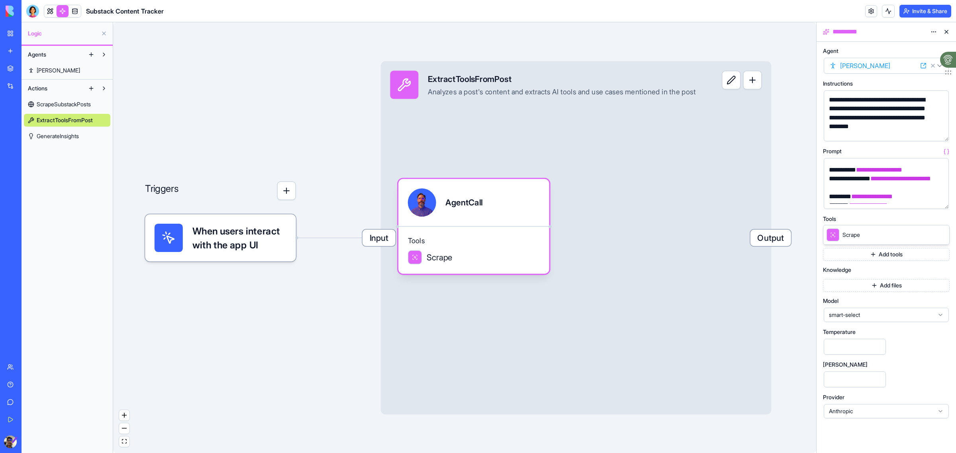
scroll to position [370, 0]
click at [274, 133] on div "Triggers When users interact with the app UI Input ExtractToolsFromPost Analyze…" at bounding box center [464, 237] width 703 height 431
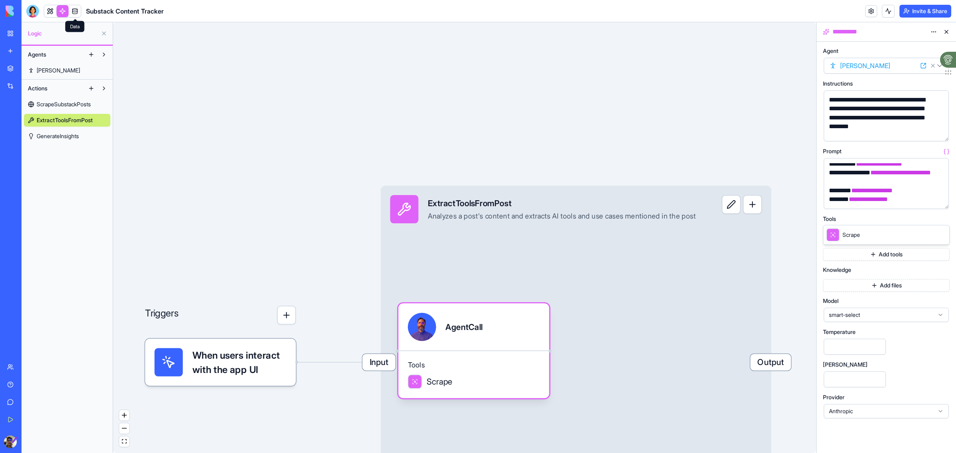
click at [72, 12] on link at bounding box center [75, 11] width 12 height 12
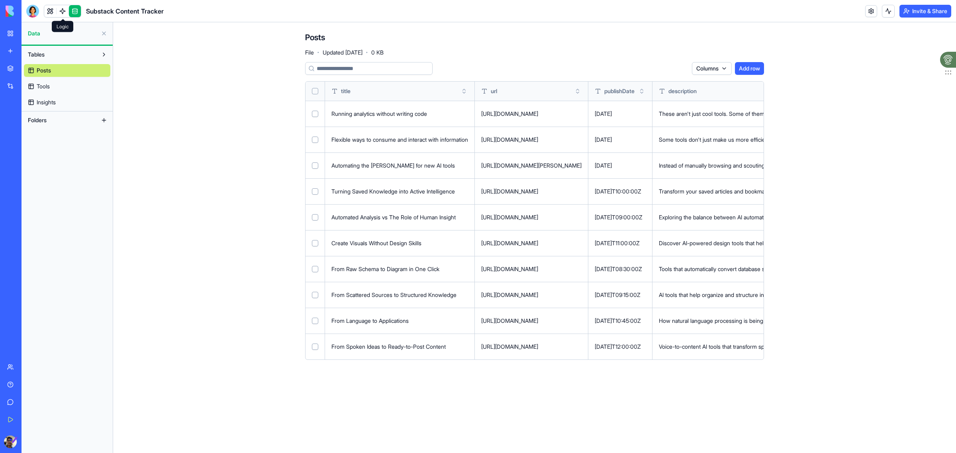
click at [51, 99] on span "Insights" at bounding box center [46, 102] width 19 height 8
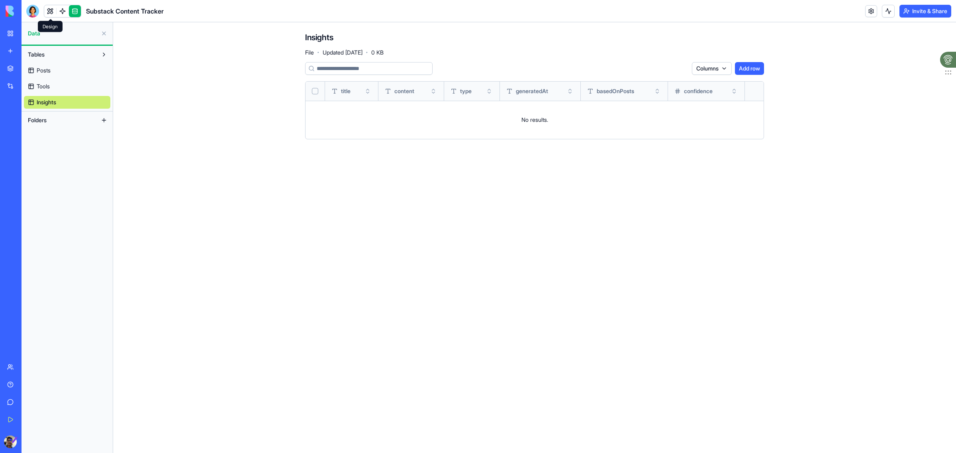
click at [48, 11] on link at bounding box center [50, 11] width 12 height 12
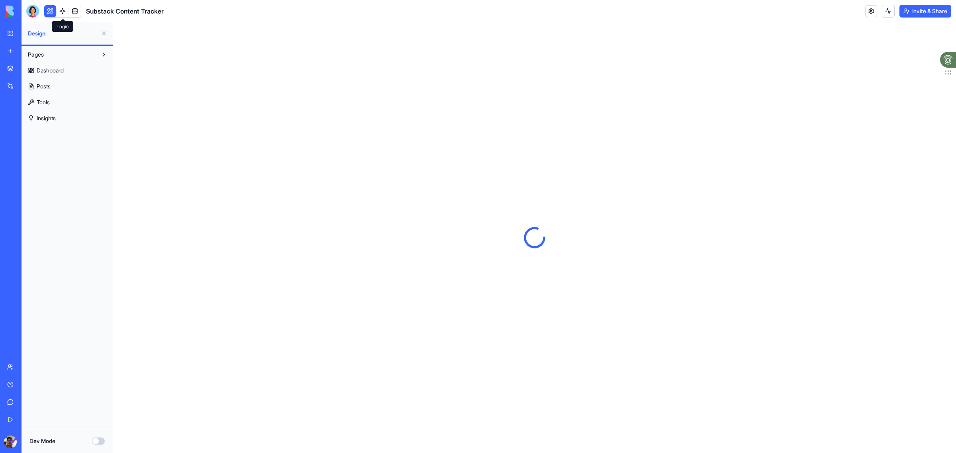
click at [61, 9] on link at bounding box center [63, 11] width 12 height 12
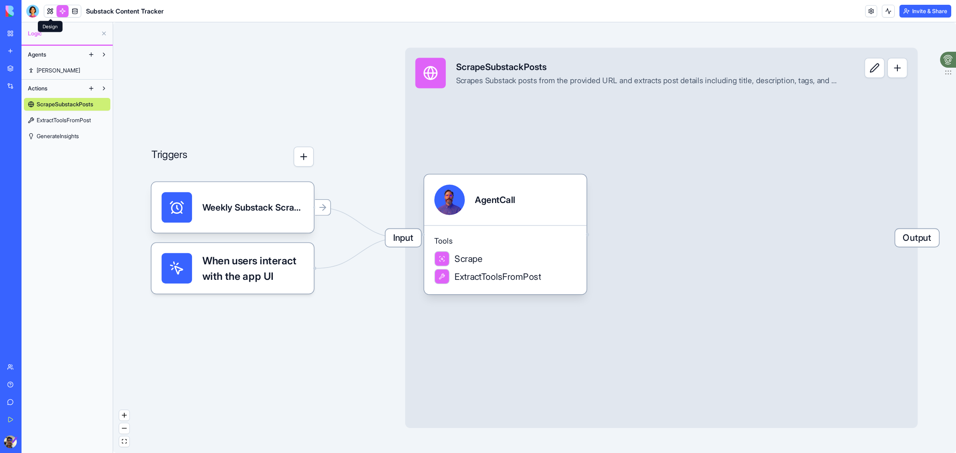
click at [48, 9] on link at bounding box center [50, 11] width 12 height 12
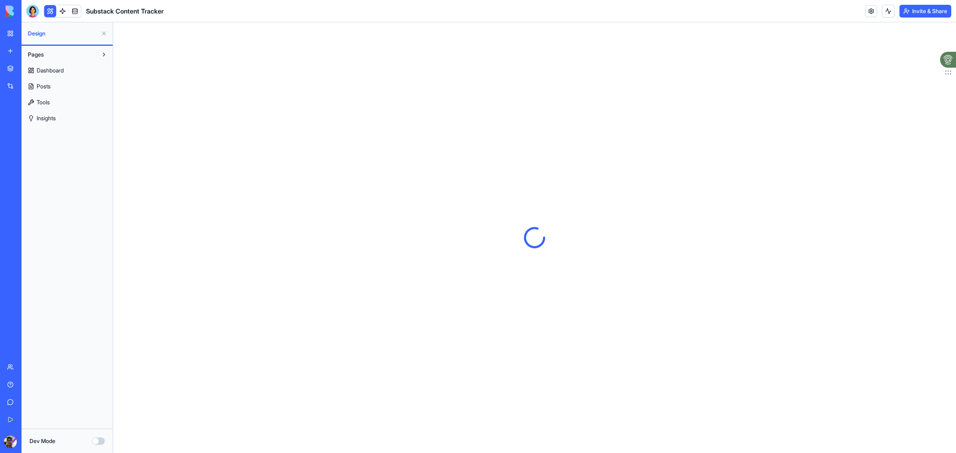
click at [42, 112] on link "Insights" at bounding box center [67, 118] width 86 height 13
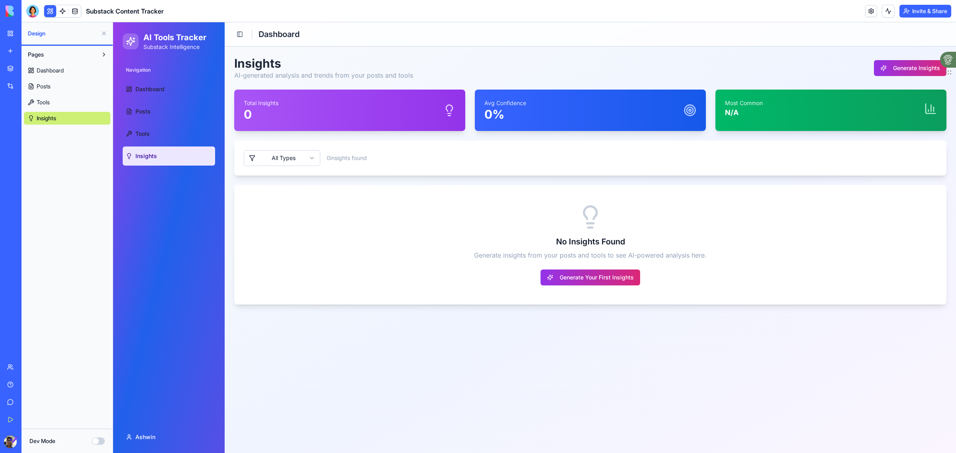
click at [45, 102] on span "Tools" at bounding box center [43, 102] width 13 height 8
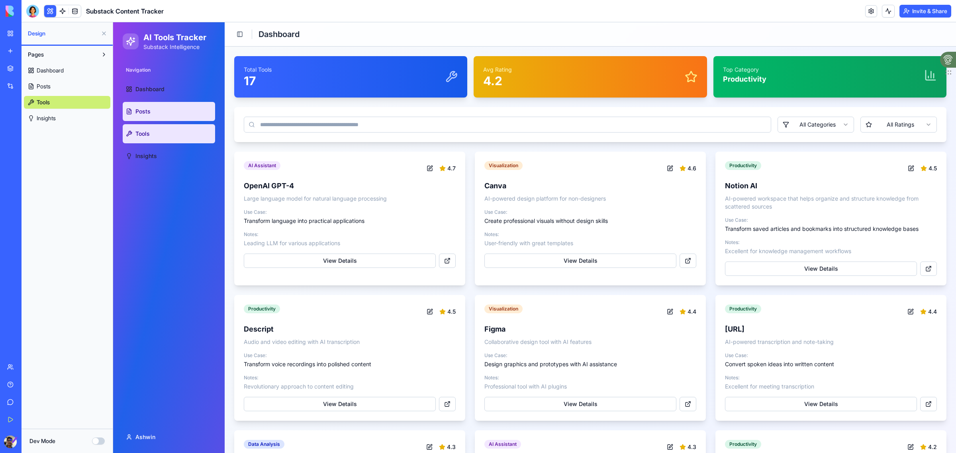
click at [149, 110] on span "Posts" at bounding box center [142, 112] width 15 height 8
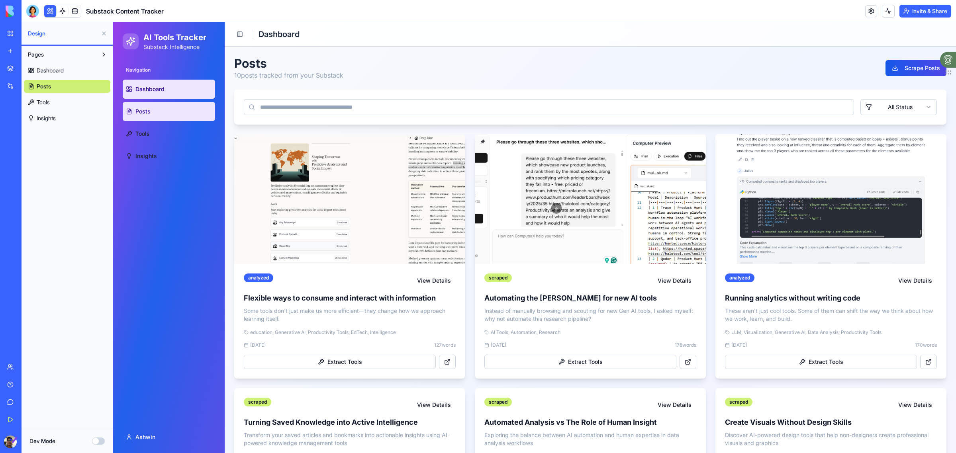
click at [130, 85] on link "Dashboard" at bounding box center [169, 89] width 92 height 19
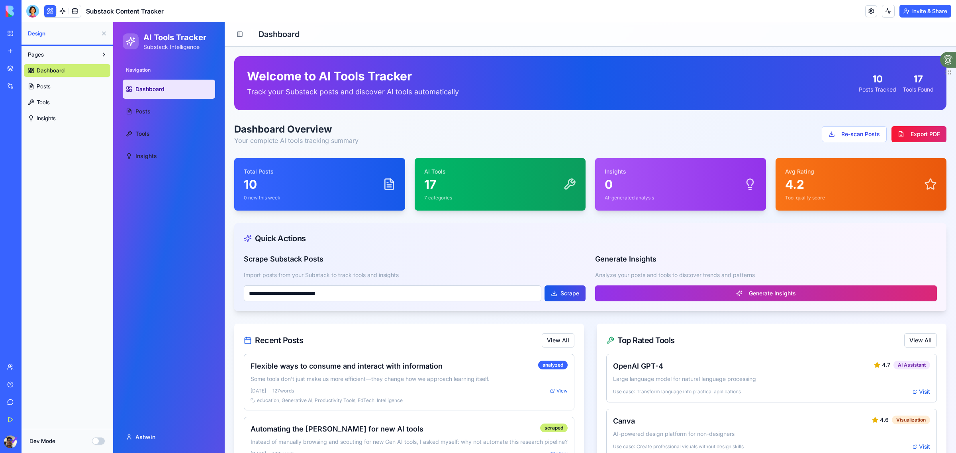
click at [131, 41] on icon at bounding box center [131, 42] width 10 height 10
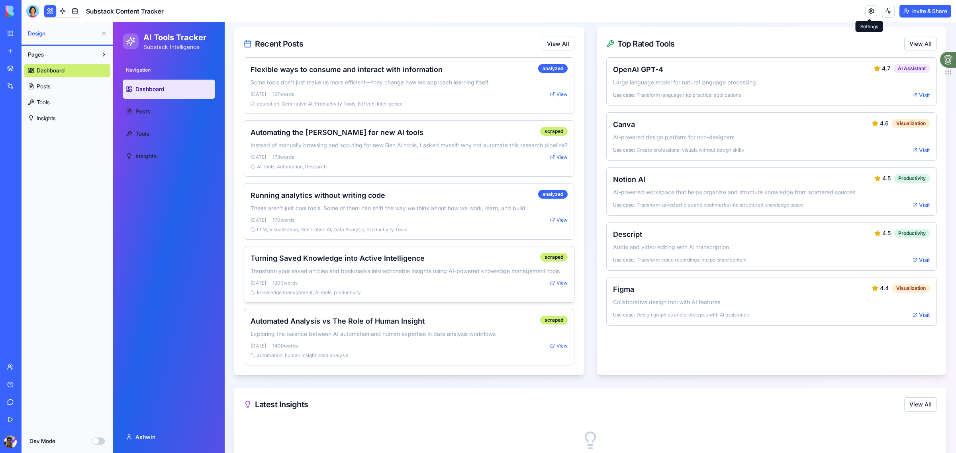
scroll to position [350, 0]
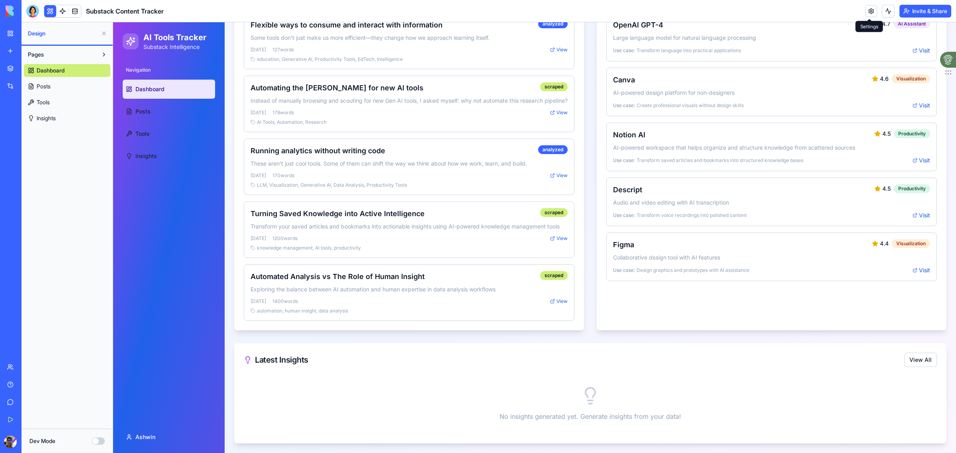
click at [403, 410] on div "No insights generated yet. Generate insights from your data!" at bounding box center [590, 404] width 693 height 61
click at [96, 443] on button "Dev Mode" at bounding box center [98, 441] width 13 height 7
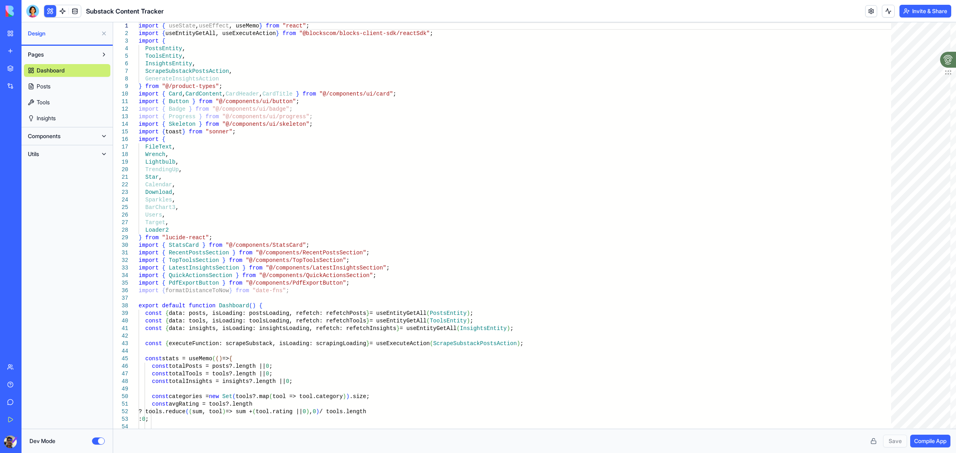
click at [100, 443] on button "Dev Mode" at bounding box center [98, 441] width 13 height 7
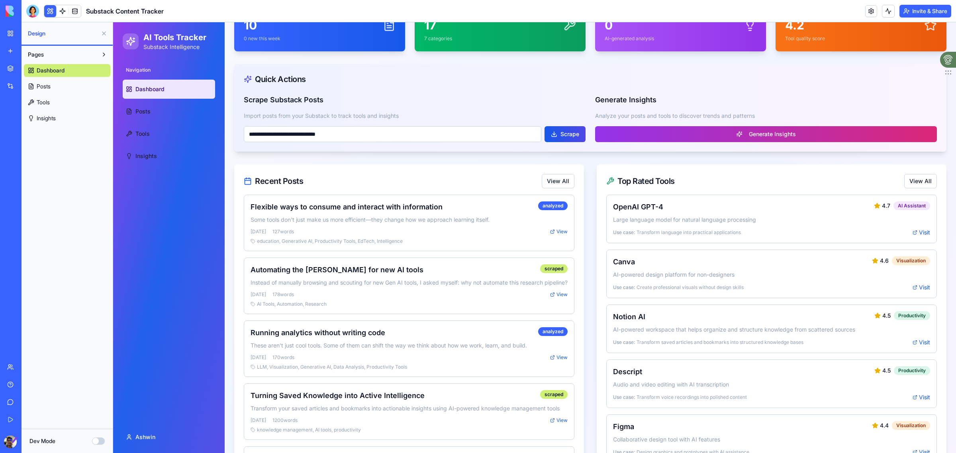
scroll to position [0, 0]
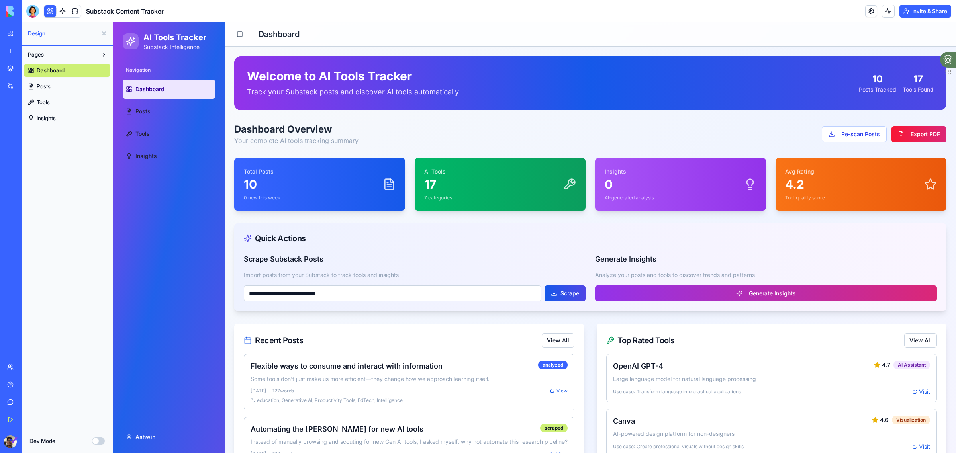
click at [49, 118] on span "Insights" at bounding box center [46, 118] width 19 height 8
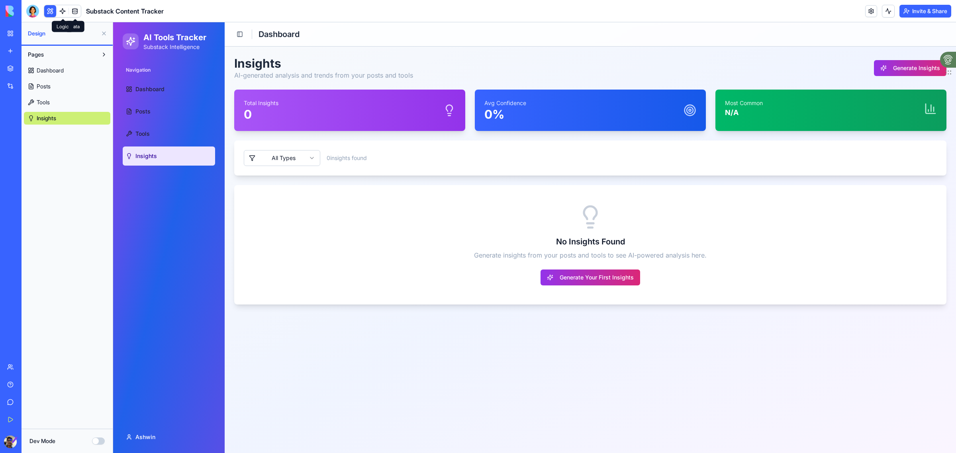
click at [64, 9] on link at bounding box center [63, 11] width 12 height 12
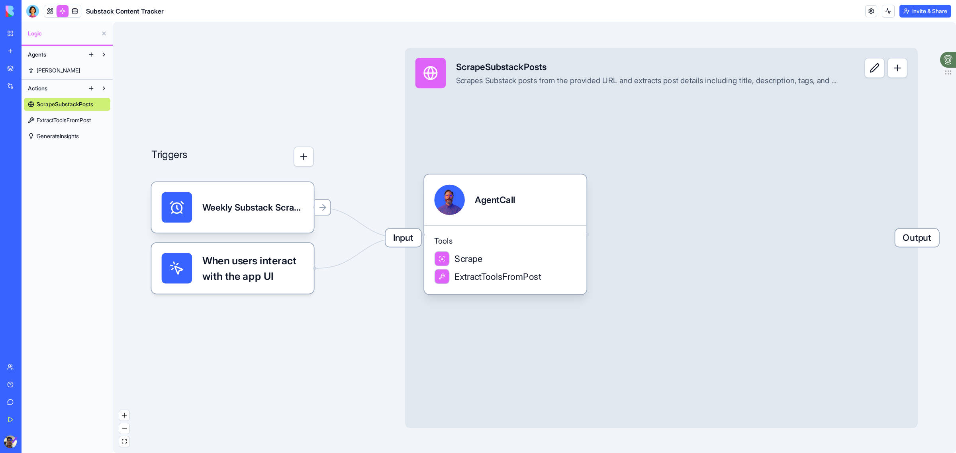
click at [60, 133] on span "GenerateInsights" at bounding box center [58, 136] width 42 height 8
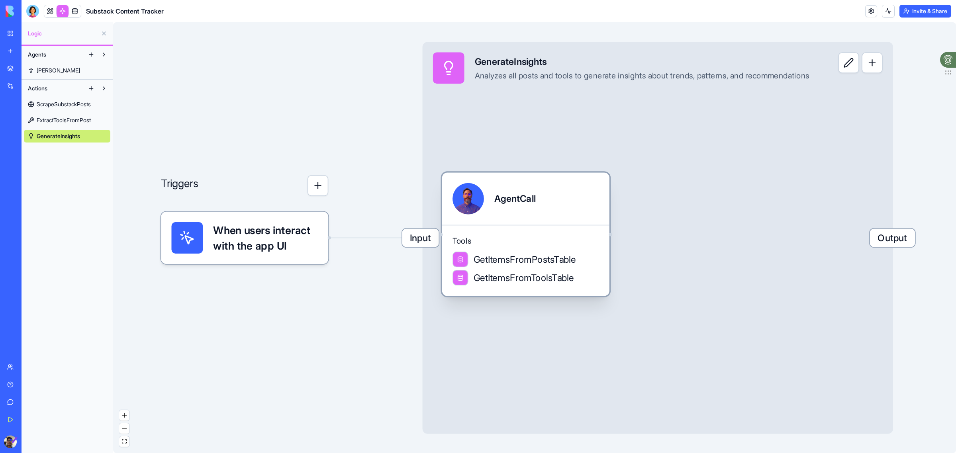
click at [506, 262] on span "GetItemsFromPostsTable" at bounding box center [525, 259] width 103 height 13
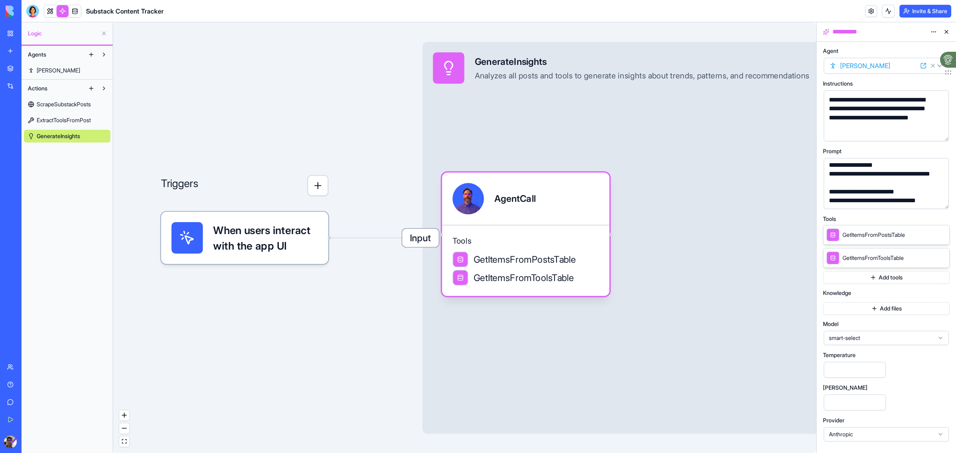
scroll to position [100, 0]
click at [888, 240] on div "GetItemsFromPostsTable" at bounding box center [866, 235] width 78 height 13
click at [940, 234] on icon at bounding box center [941, 234] width 6 height 6
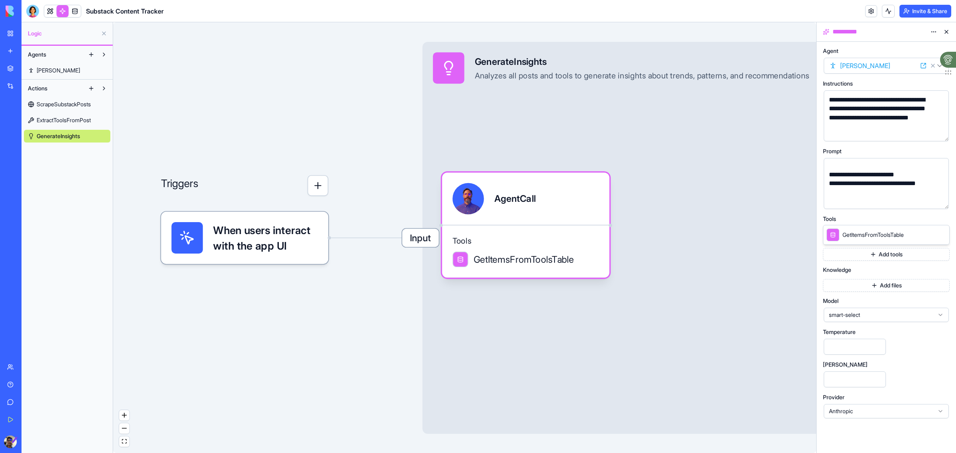
click at [876, 250] on button "Add tools" at bounding box center [886, 254] width 127 height 13
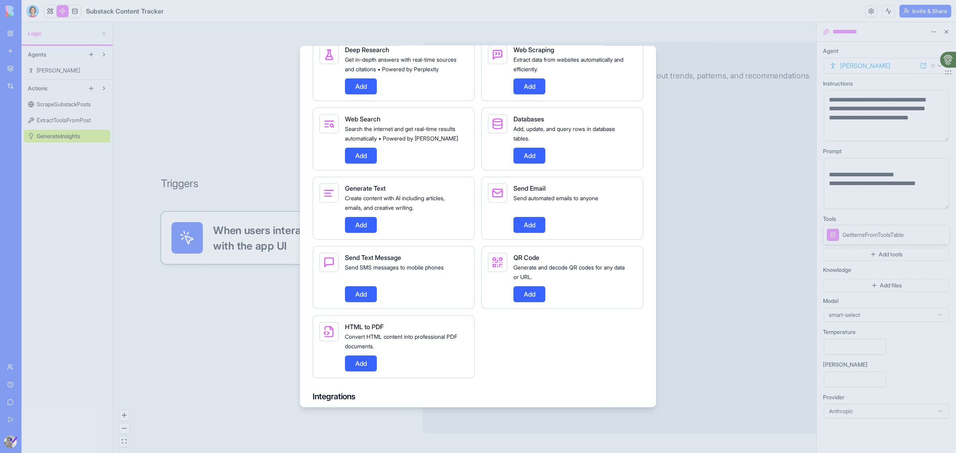
scroll to position [598, 0]
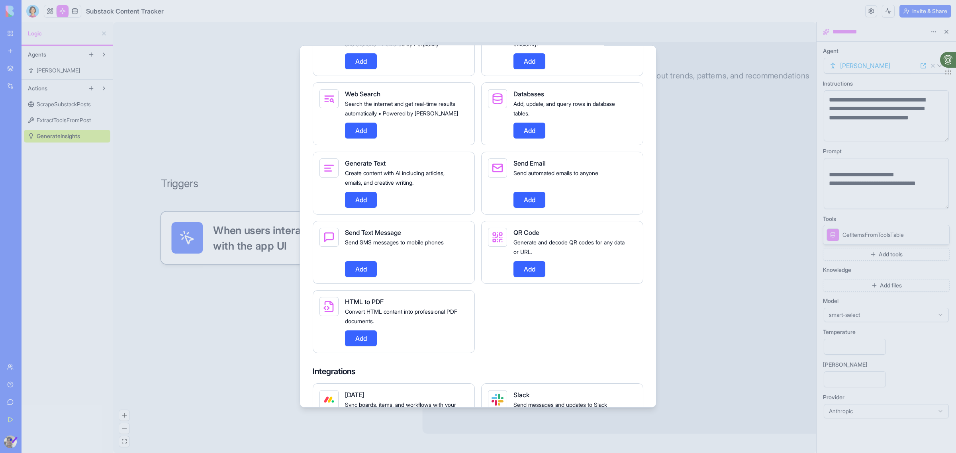
click at [365, 139] on button "Add" at bounding box center [361, 131] width 32 height 16
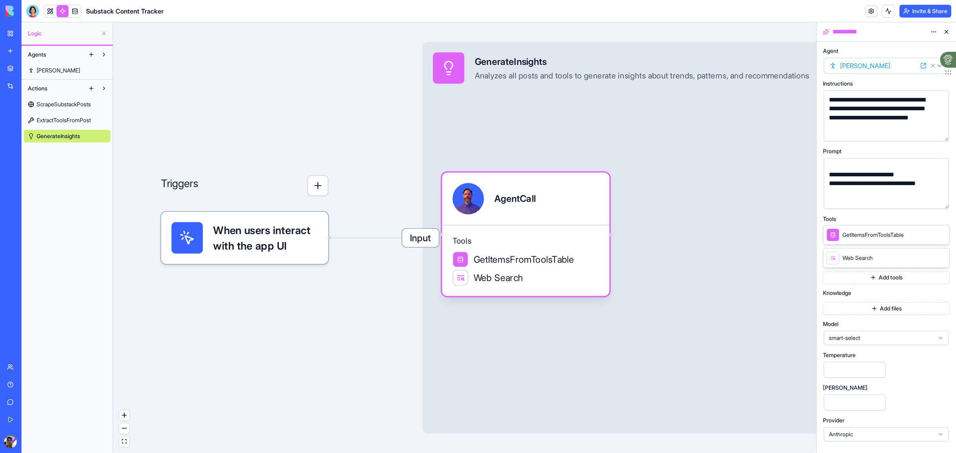
click at [940, 234] on icon at bounding box center [941, 234] width 6 height 6
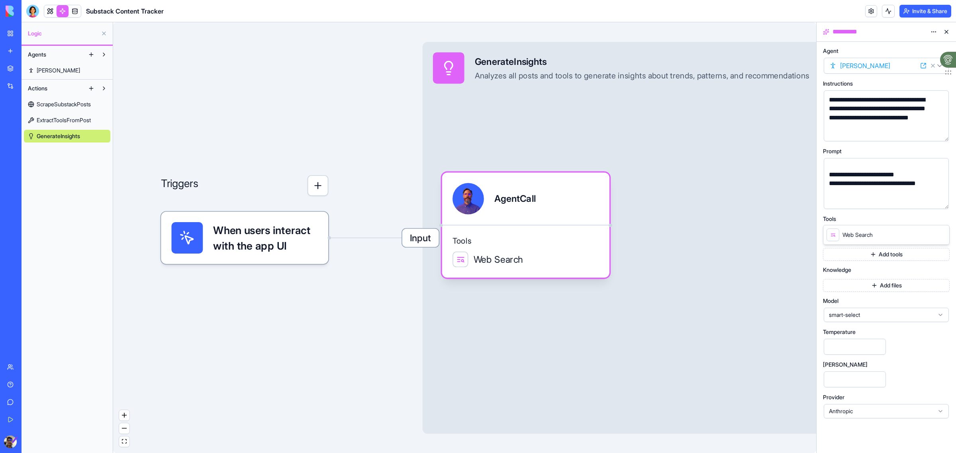
click at [863, 283] on button "Add files" at bounding box center [886, 285] width 127 height 13
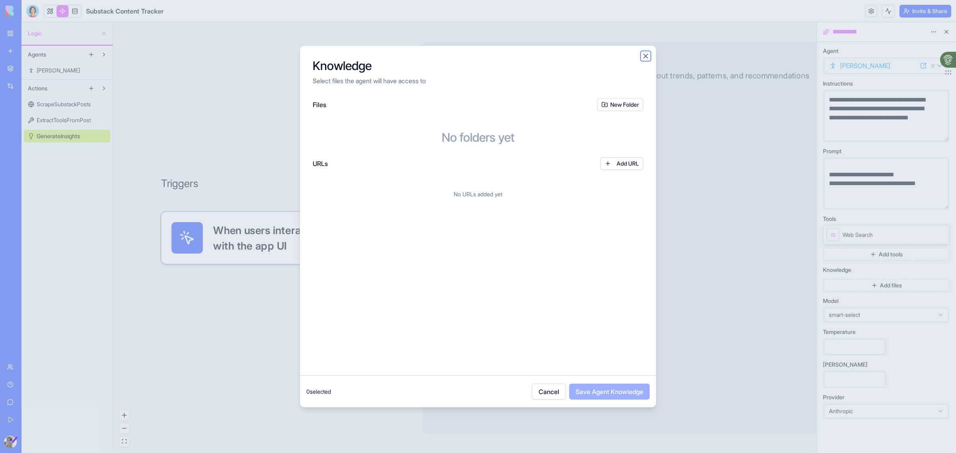
click at [644, 57] on button "Close" at bounding box center [646, 56] width 8 height 8
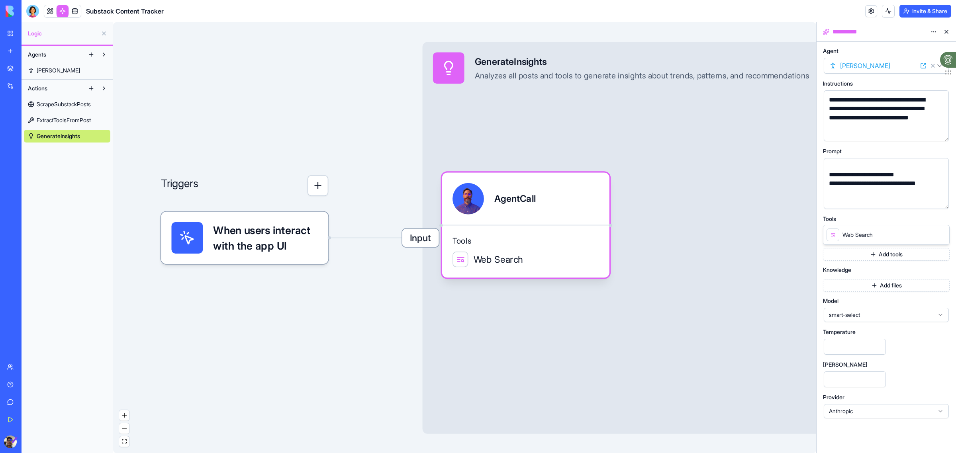
click at [864, 315] on span "smart-select" at bounding box center [881, 315] width 105 height 8
click at [858, 343] on div "gpt-5" at bounding box center [886, 346] width 121 height 13
click at [661, 190] on div "Input GenerateInsights Analyzes all posts and tools to generate insights about …" at bounding box center [658, 238] width 470 height 392
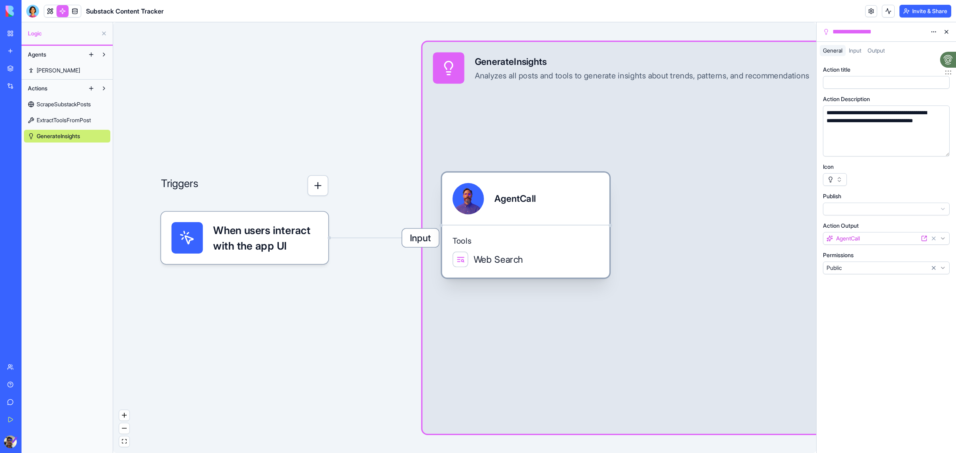
click at [459, 256] on div at bounding box center [460, 259] width 9 height 9
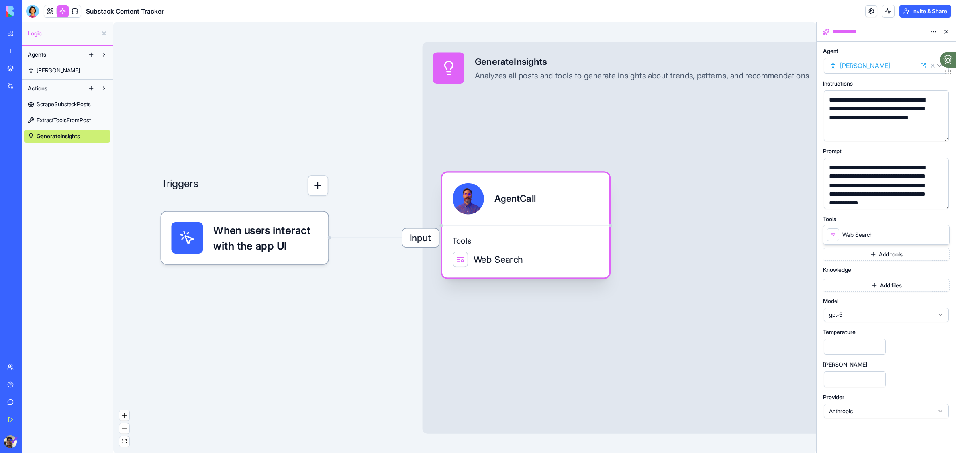
click at [459, 262] on div at bounding box center [460, 259] width 9 height 9
click at [43, 68] on span "[PERSON_NAME]" at bounding box center [58, 71] width 43 height 8
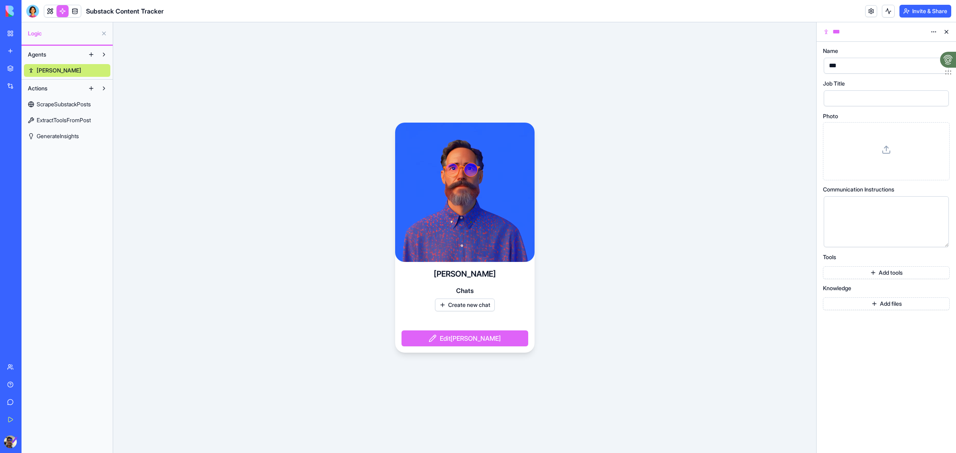
click at [466, 336] on button "Edit [PERSON_NAME]" at bounding box center [465, 339] width 127 height 16
click at [468, 331] on button "Edit [PERSON_NAME]" at bounding box center [465, 339] width 127 height 16
click at [466, 337] on button "Edit [PERSON_NAME]" at bounding box center [465, 339] width 127 height 16
click at [51, 12] on link at bounding box center [50, 11] width 12 height 12
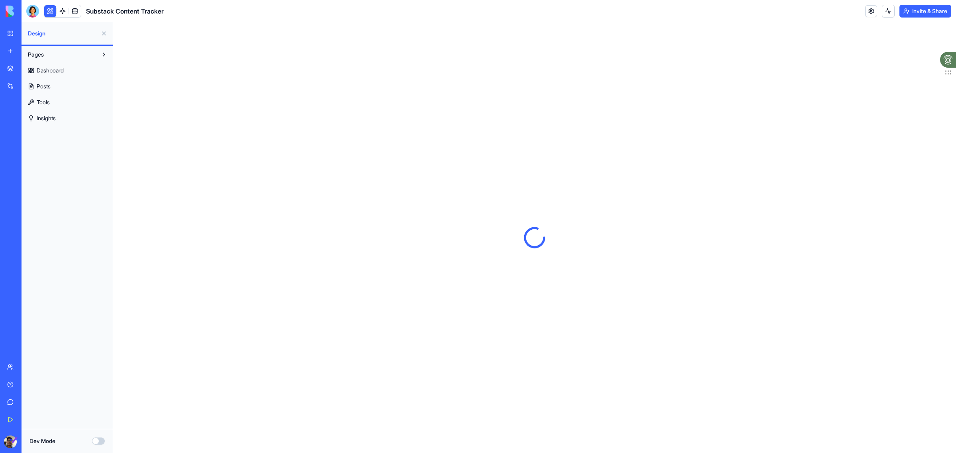
click at [53, 120] on span "Insights" at bounding box center [46, 118] width 19 height 8
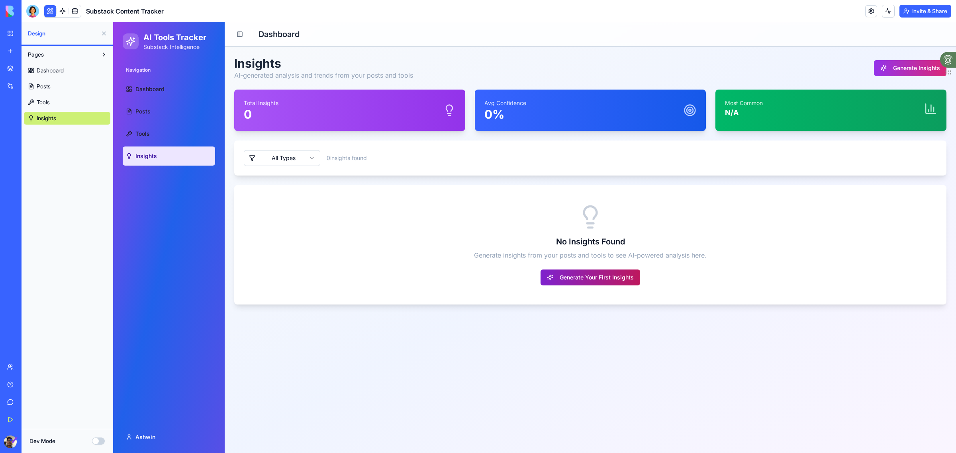
click at [615, 283] on button "Generate Your First Insights" at bounding box center [591, 278] width 100 height 16
click at [63, 7] on link at bounding box center [63, 11] width 12 height 12
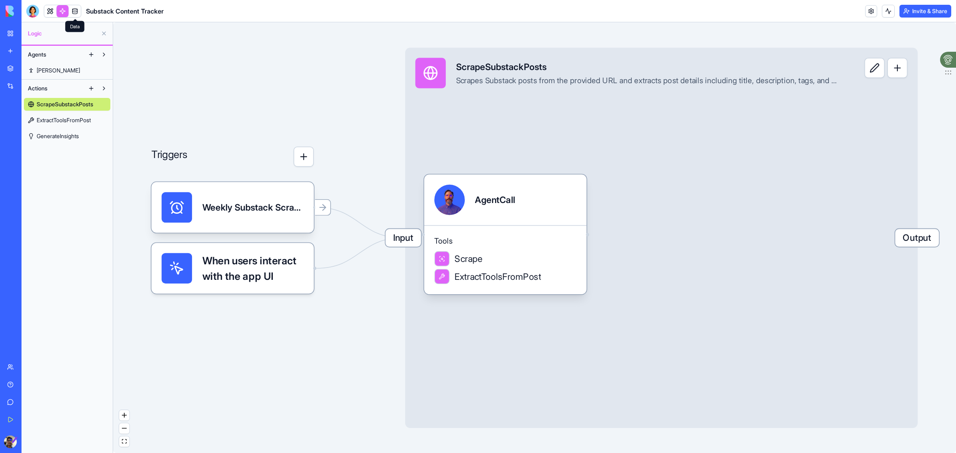
click at [419, 241] on span "Input" at bounding box center [403, 238] width 35 height 18
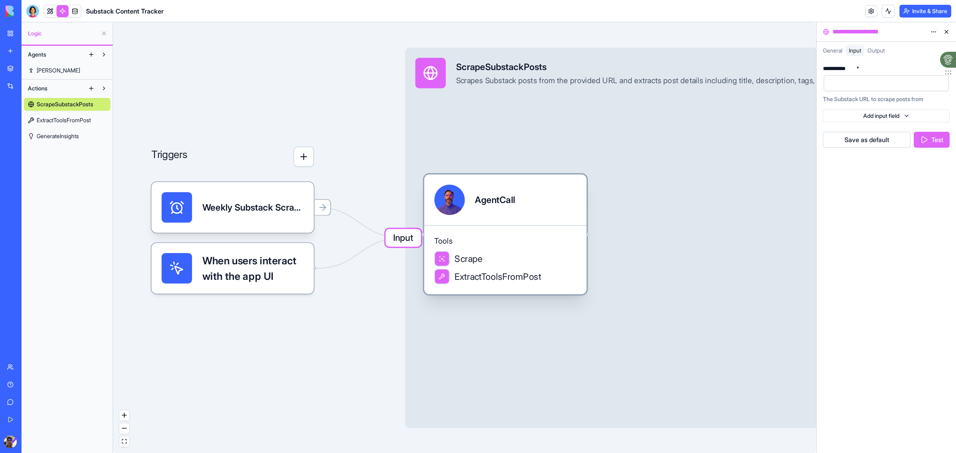
click at [495, 215] on div "AgentCall" at bounding box center [495, 200] width 40 height 30
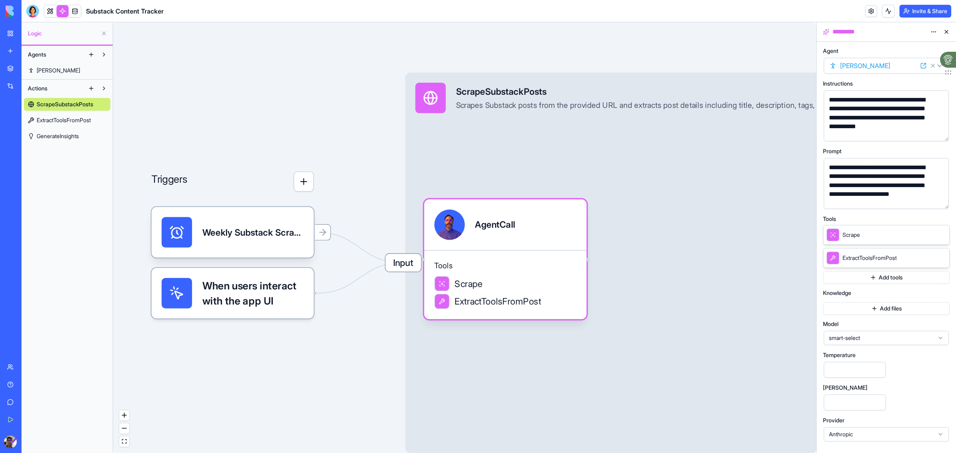
click at [895, 277] on button "Add tools" at bounding box center [886, 277] width 127 height 13
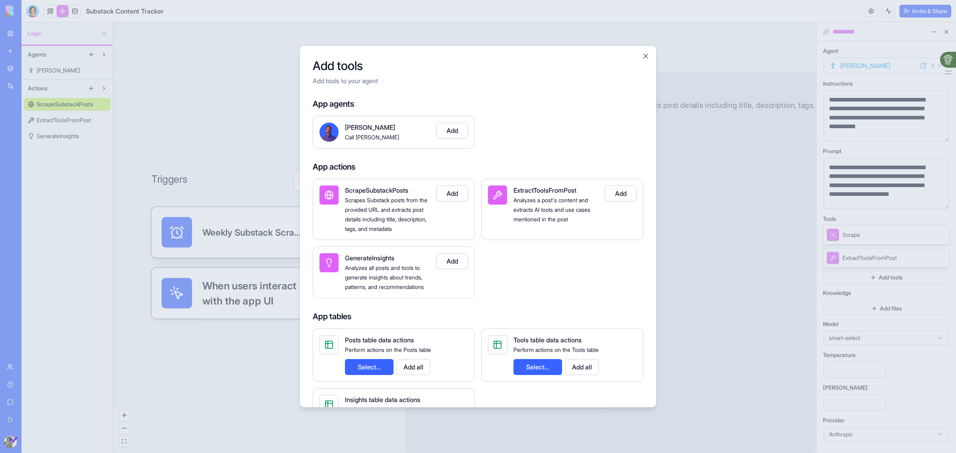
click at [884, 248] on div at bounding box center [478, 226] width 956 height 453
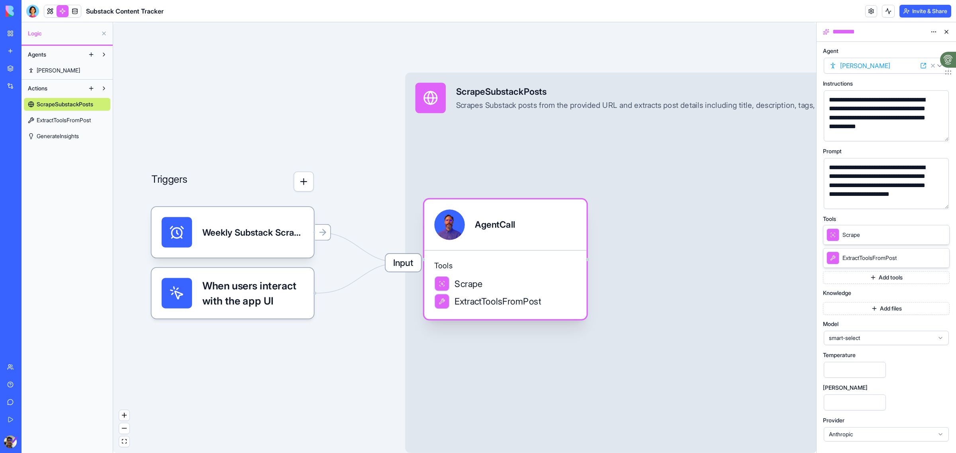
click at [538, 305] on span "ExtractToolsFromPost" at bounding box center [498, 301] width 86 height 13
click at [65, 136] on span "GenerateInsights" at bounding box center [58, 136] width 42 height 8
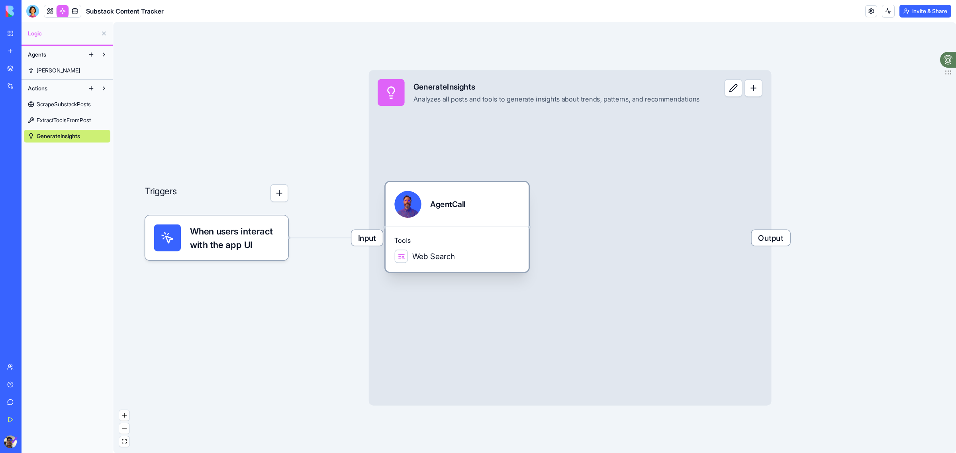
click at [457, 262] on div "Web Search" at bounding box center [456, 257] width 125 height 14
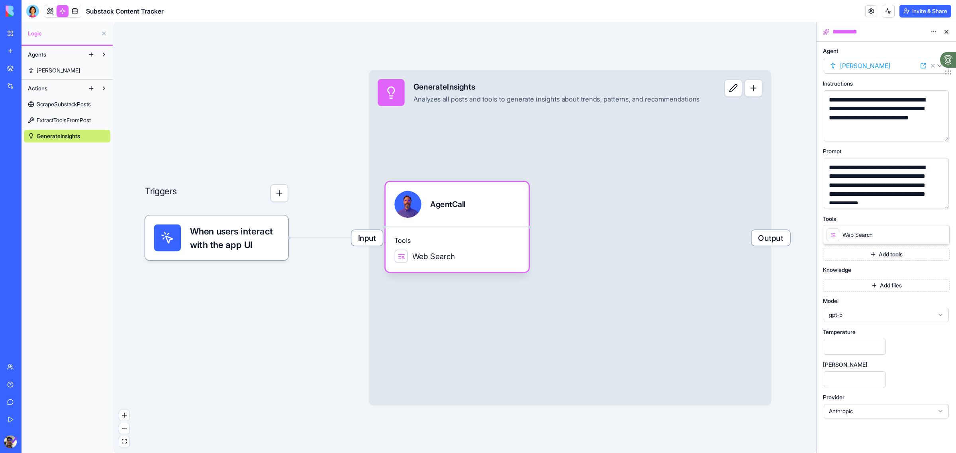
click at [867, 263] on div "**********" at bounding box center [886, 233] width 127 height 371
click at [873, 255] on button "Add tools" at bounding box center [886, 254] width 127 height 13
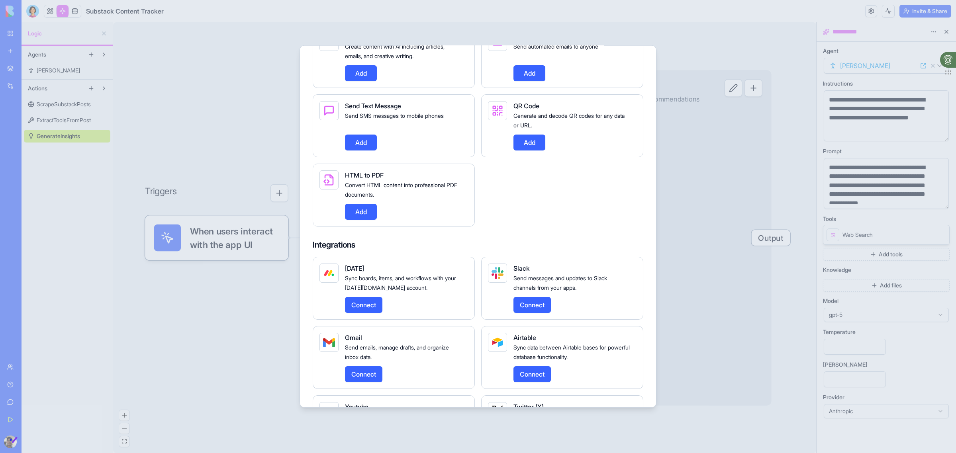
scroll to position [747, 0]
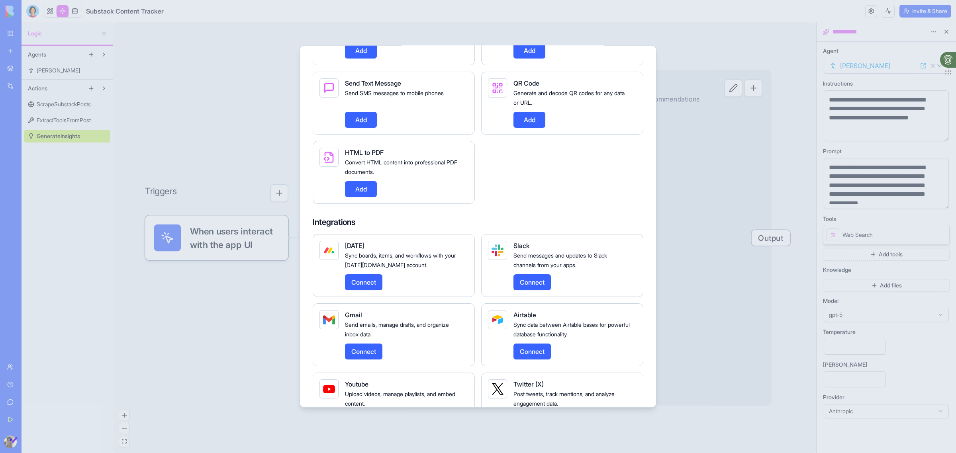
click at [355, 197] on button "Add" at bounding box center [361, 189] width 32 height 16
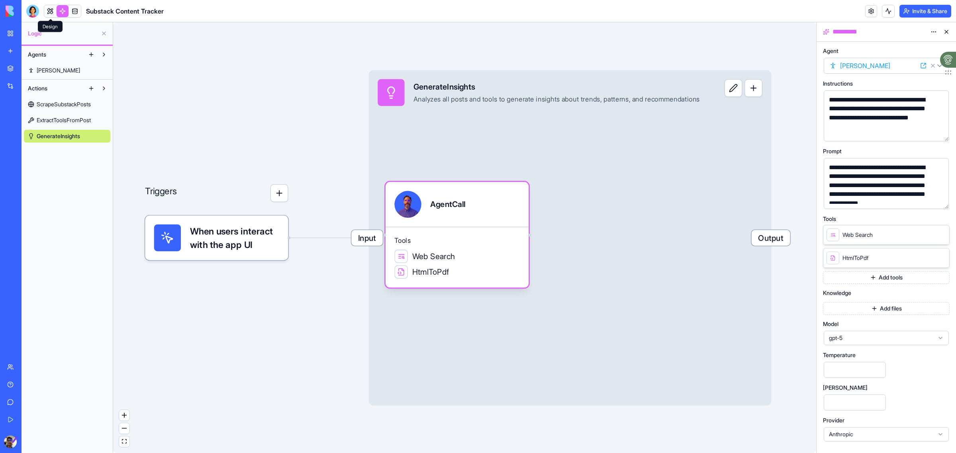
click at [48, 11] on link at bounding box center [50, 11] width 12 height 12
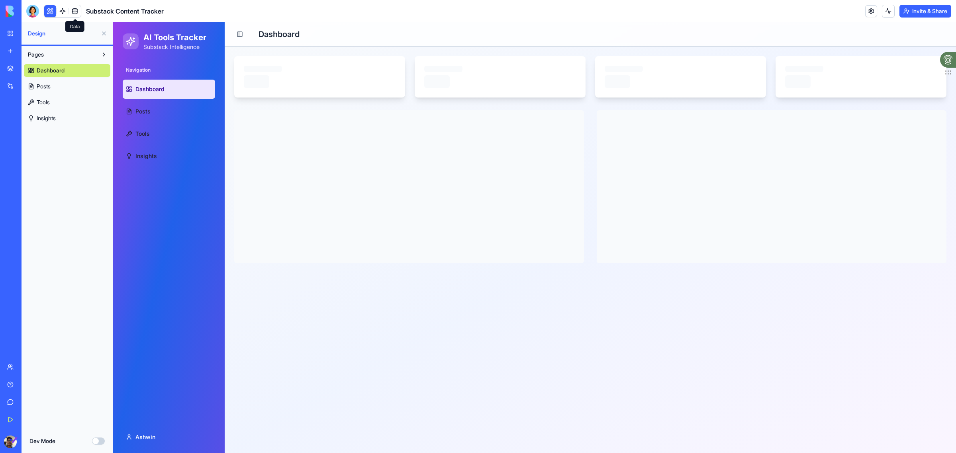
click at [52, 90] on link "Posts" at bounding box center [67, 86] width 86 height 13
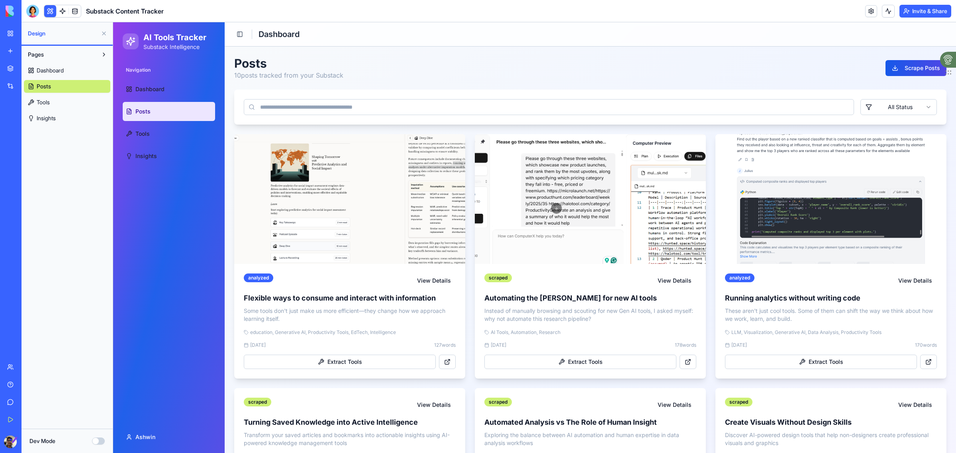
click at [53, 102] on link "Tools" at bounding box center [67, 102] width 86 height 13
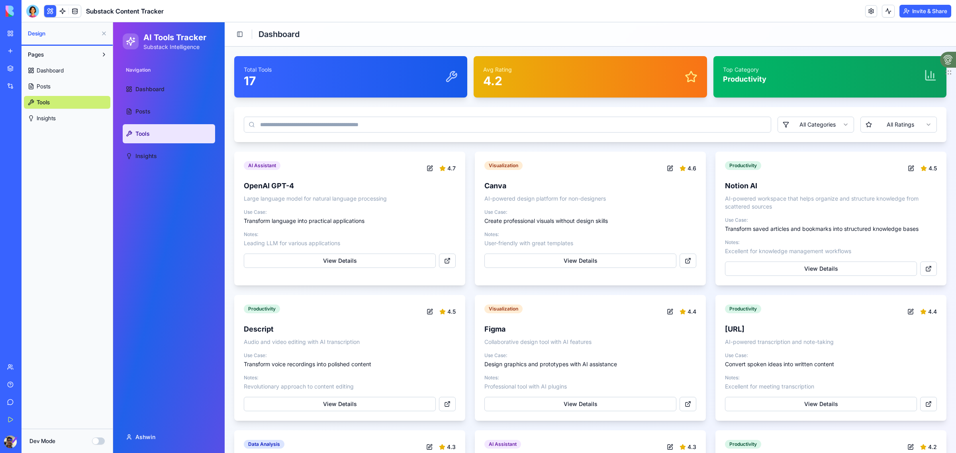
click at [53, 120] on span "Insights" at bounding box center [46, 118] width 19 height 8
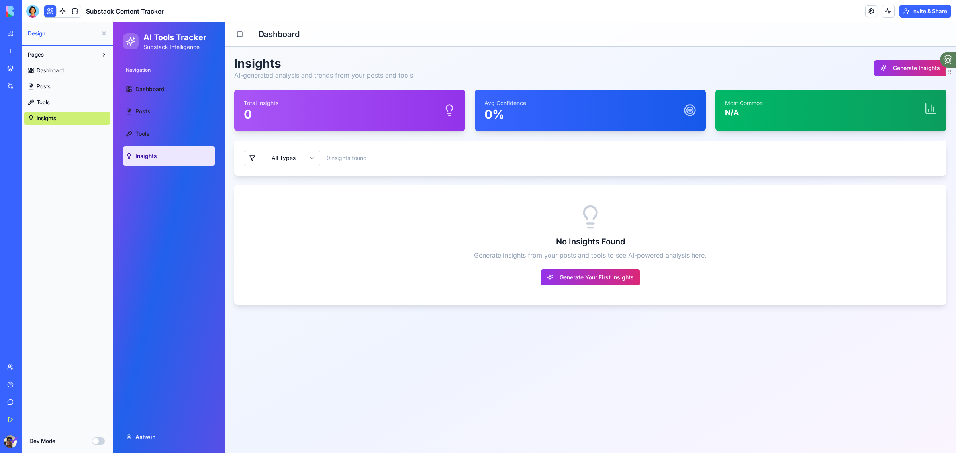
click at [616, 289] on div "No Insights Found Generate insights from your posts and tools to see AI-powered…" at bounding box center [590, 245] width 712 height 120
click at [616, 278] on button "Generate Your First Insights" at bounding box center [591, 278] width 100 height 16
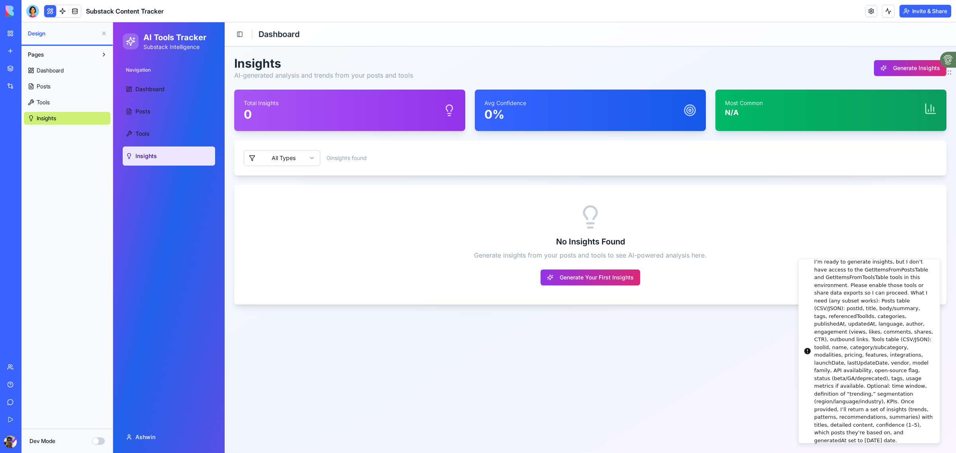
drag, startPoint x: 851, startPoint y: 275, endPoint x: 805, endPoint y: 285, distance: 47.4
click at [814, 285] on div "I’m ready to generate insights, but I don’t have access to the GetItemsFromPost…" at bounding box center [873, 351] width 119 height 186
drag, startPoint x: 865, startPoint y: 310, endPoint x: 860, endPoint y: 288, distance: 22.7
click at [860, 288] on div "I’m ready to generate insights, but I don’t have access to the GetItemsFromPost…" at bounding box center [880, 346] width 119 height 186
click at [816, 353] on icon "Notifications alt+T" at bounding box center [814, 351] width 6 height 6
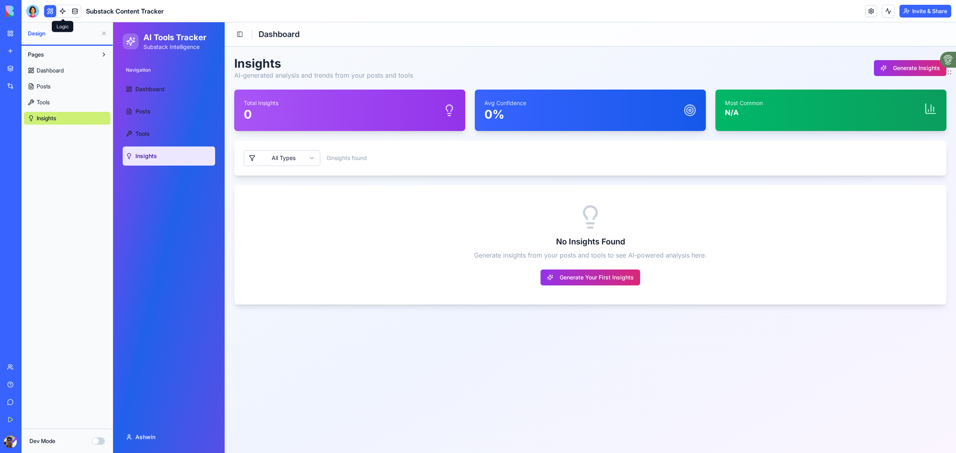
click at [65, 14] on link at bounding box center [63, 11] width 12 height 12
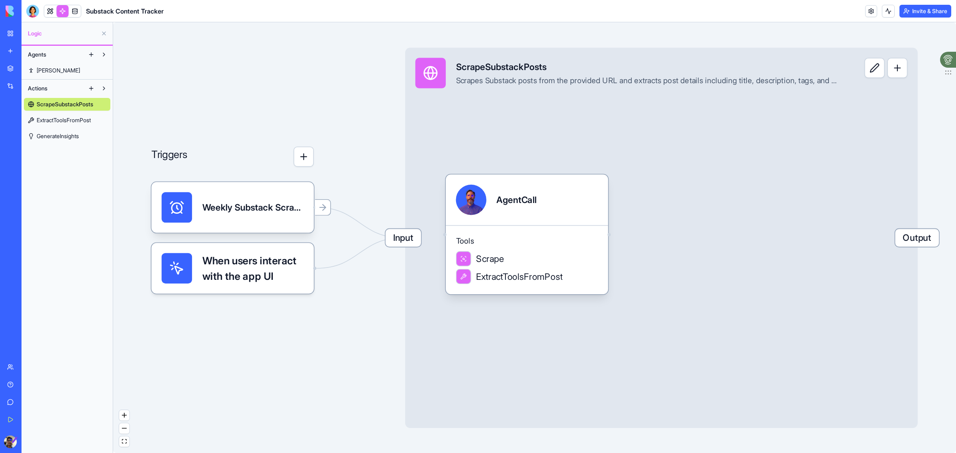
click at [86, 137] on link "GenerateInsights" at bounding box center [67, 136] width 86 height 13
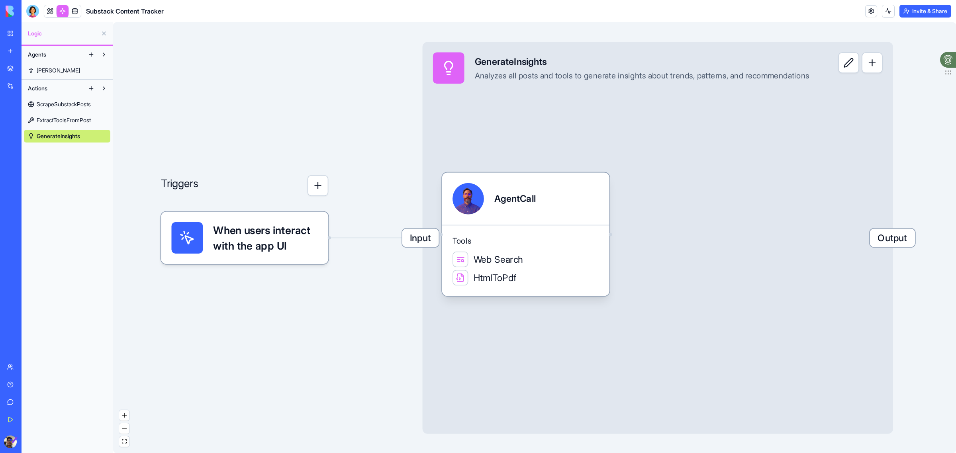
click at [268, 236] on span "When users interact with the app UI" at bounding box center [265, 237] width 105 height 31
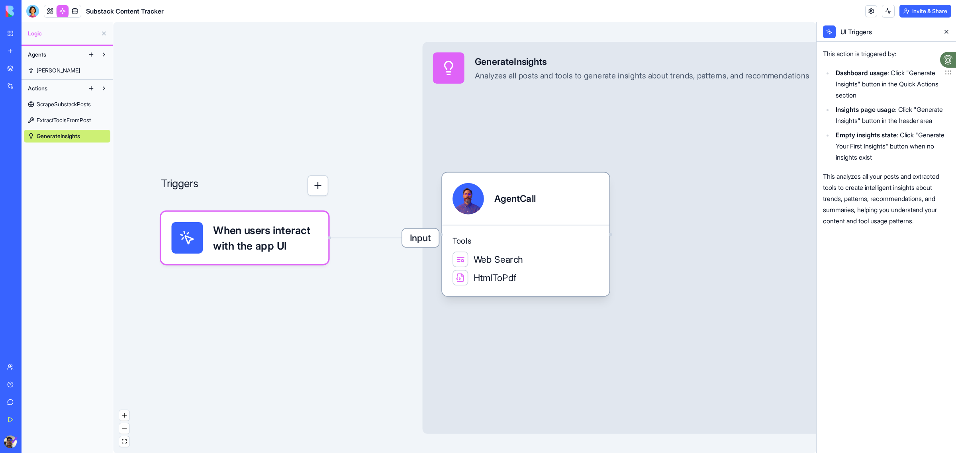
click at [312, 189] on button "button" at bounding box center [318, 185] width 21 height 21
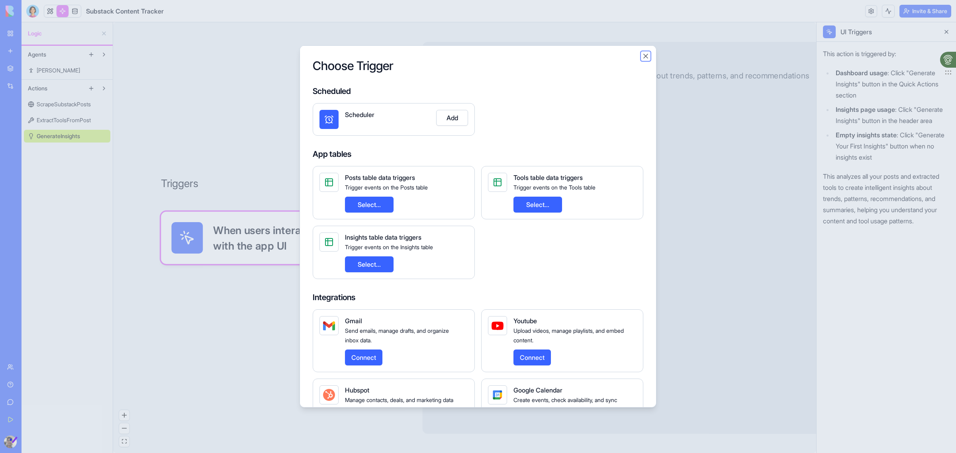
click at [647, 56] on button "Close" at bounding box center [646, 56] width 8 height 8
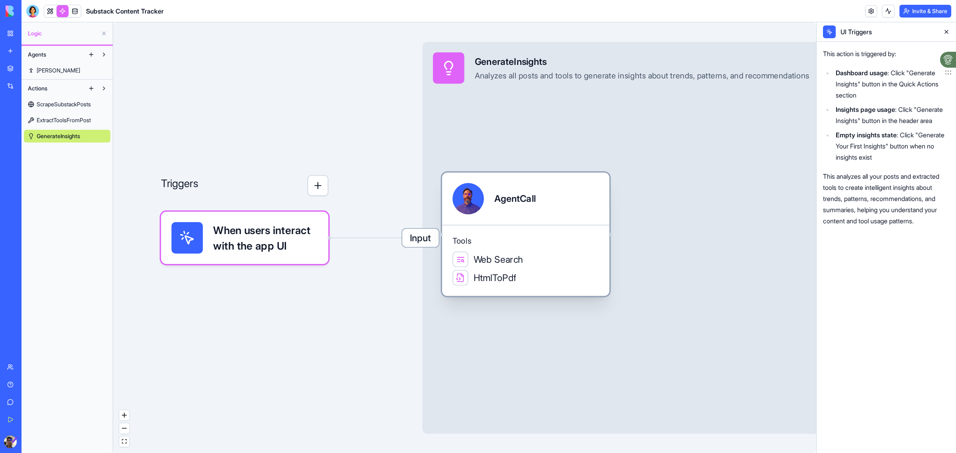
click at [494, 249] on div "Tools Web Search HtmlToPdf" at bounding box center [525, 260] width 167 height 71
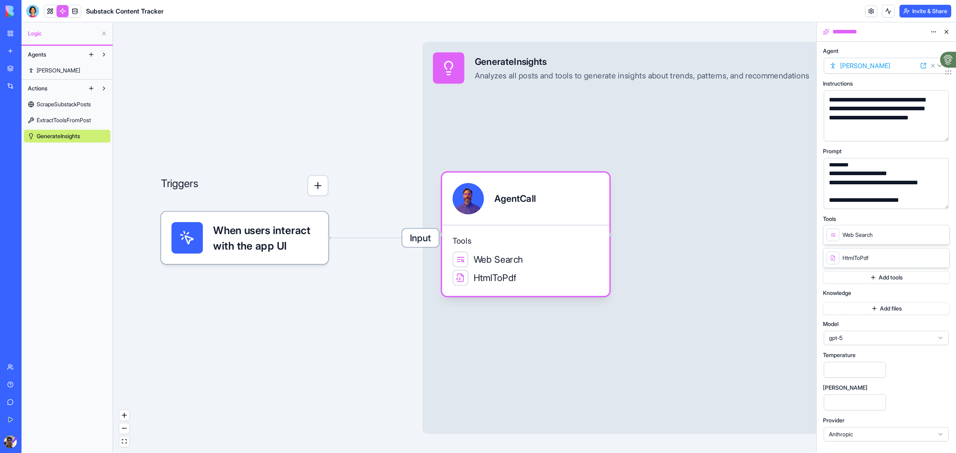
scroll to position [236, 0]
click at [941, 258] on icon at bounding box center [941, 258] width 6 height 6
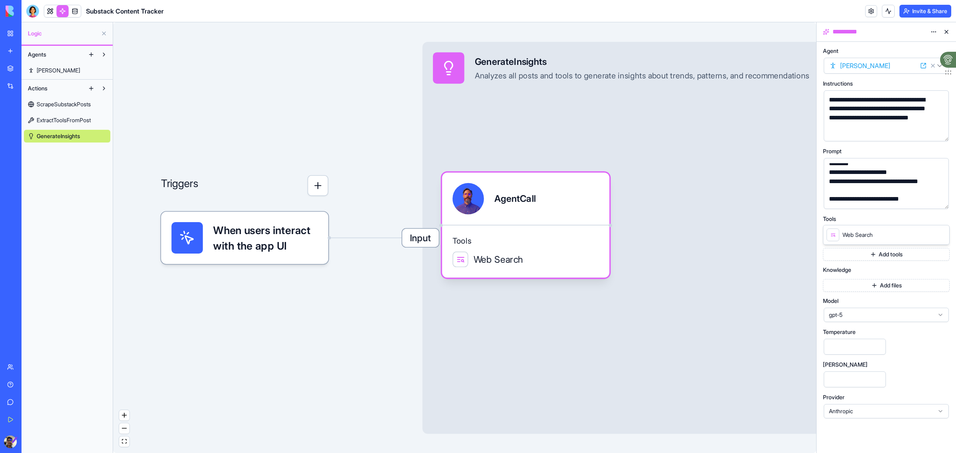
click at [902, 286] on button "Add files" at bounding box center [886, 285] width 127 height 13
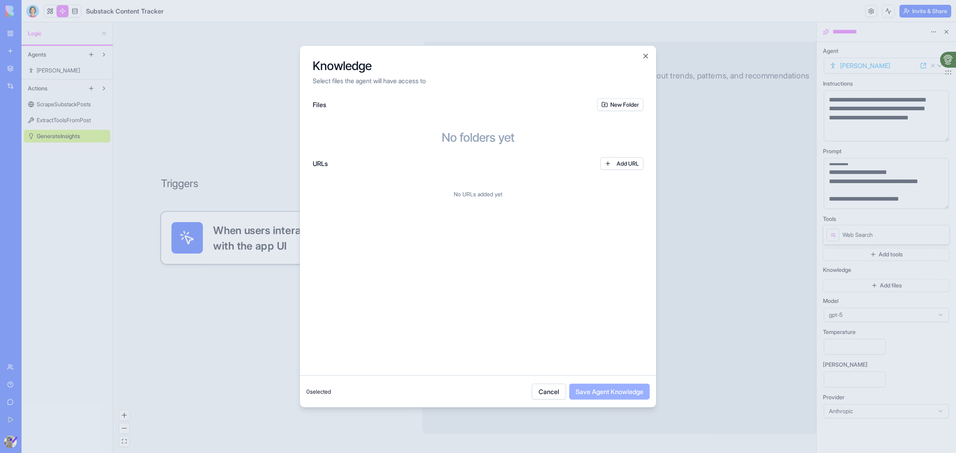
click at [551, 387] on button "Cancel" at bounding box center [549, 392] width 34 height 16
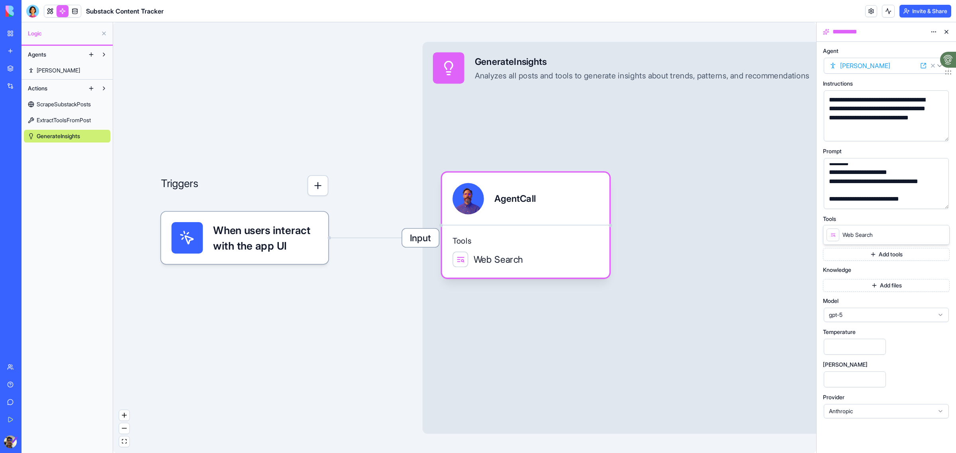
click at [895, 233] on div "Web Search" at bounding box center [886, 235] width 127 height 20
click at [946, 233] on div "Web Search" at bounding box center [886, 235] width 127 height 20
click at [941, 236] on icon at bounding box center [941, 234] width 6 height 6
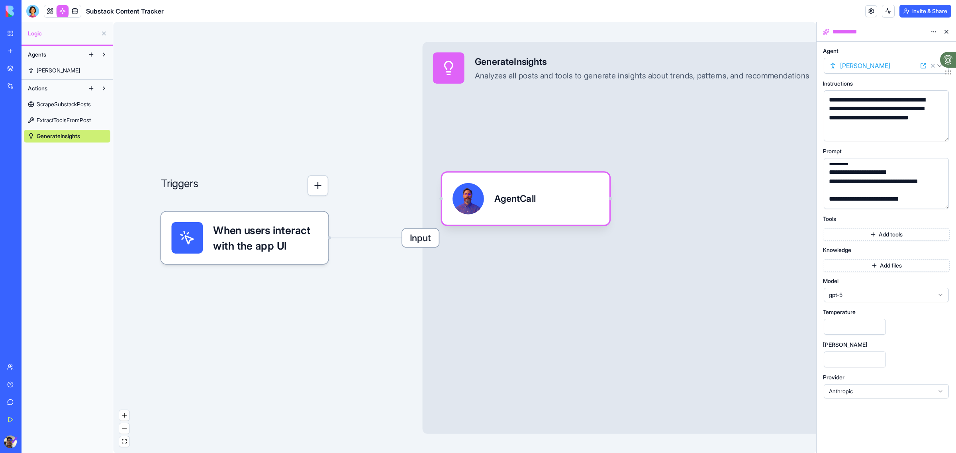
click at [875, 227] on div "Add tools" at bounding box center [886, 233] width 127 height 16
click at [871, 237] on button "Add tools" at bounding box center [886, 234] width 127 height 13
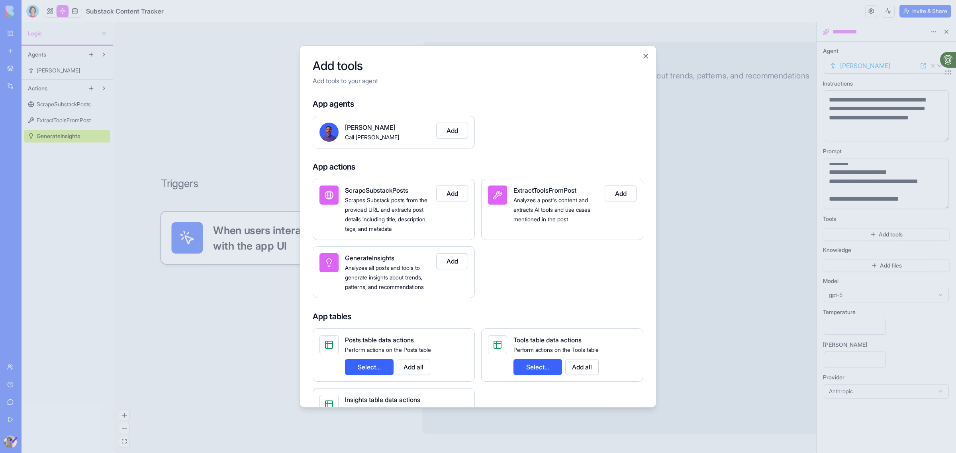
click at [622, 198] on button "Add" at bounding box center [621, 194] width 32 height 16
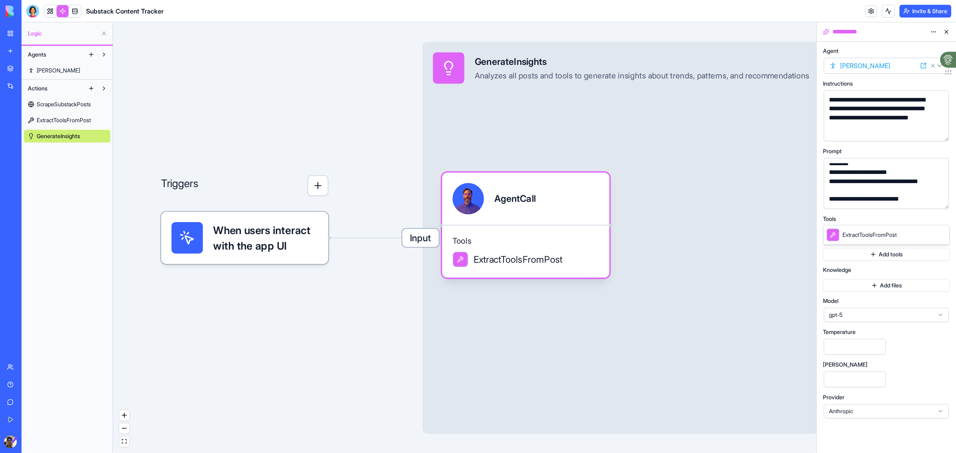
click at [873, 66] on html "**********" at bounding box center [478, 226] width 956 height 453
click at [310, 184] on button "button" at bounding box center [318, 185] width 21 height 21
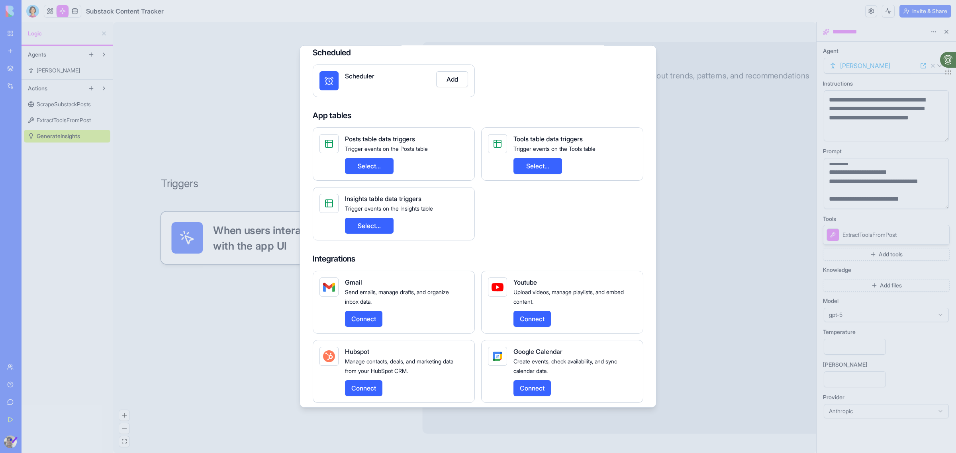
scroll to position [0, 0]
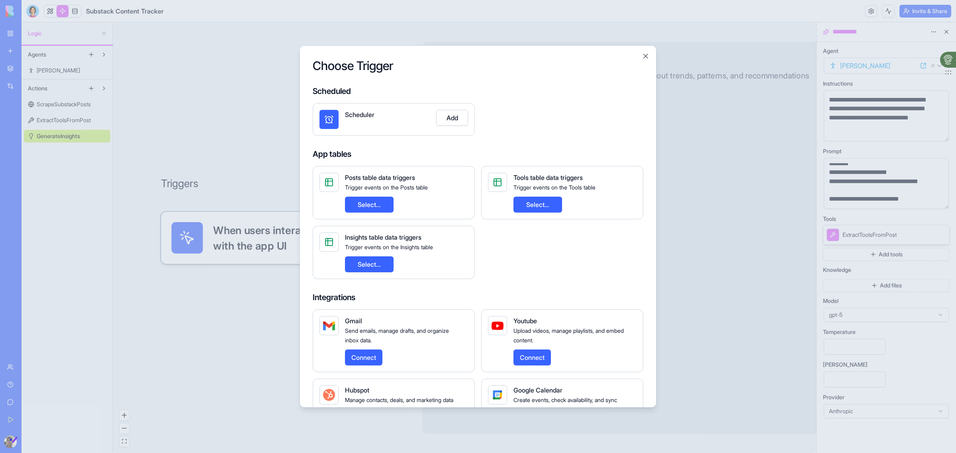
click at [379, 267] on button "Select..." at bounding box center [369, 265] width 49 height 16
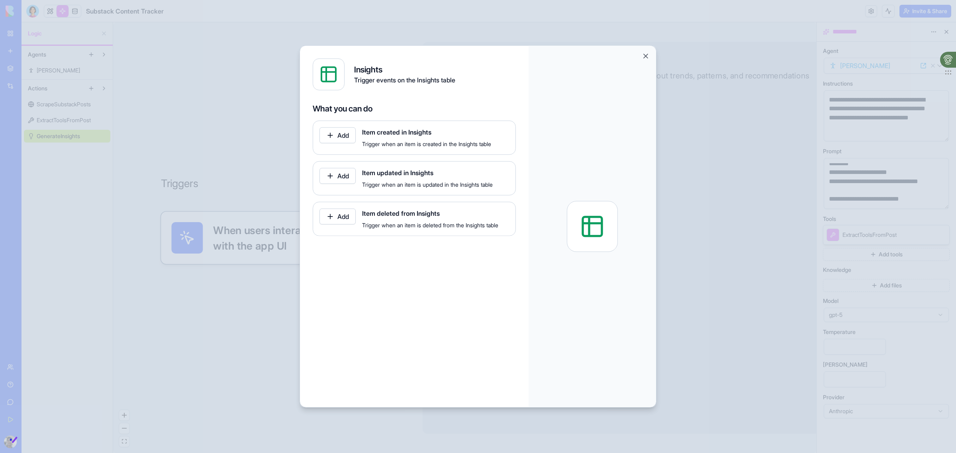
click at [342, 135] on button "Add" at bounding box center [337, 135] width 36 height 16
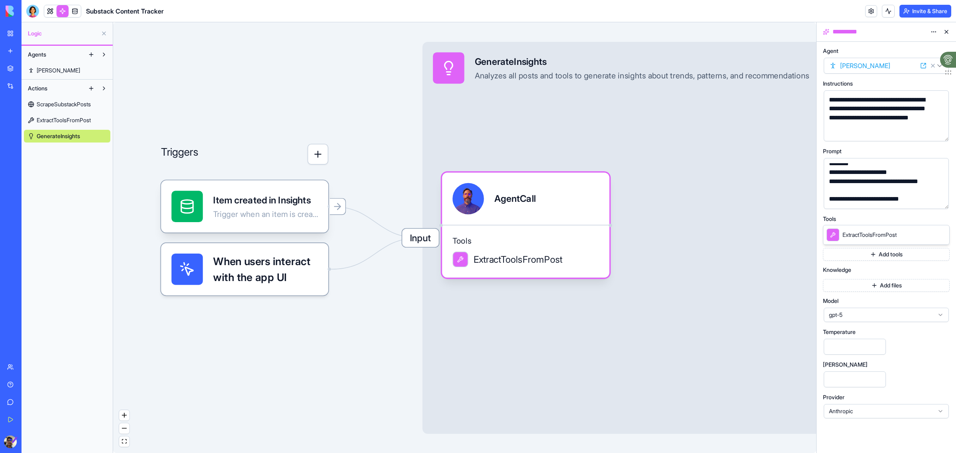
click at [379, 164] on div "Triggers Item created in Insights Trigger when an item is created in the Insigh…" at bounding box center [464, 237] width 703 height 431
click at [51, 11] on link at bounding box center [50, 11] width 12 height 12
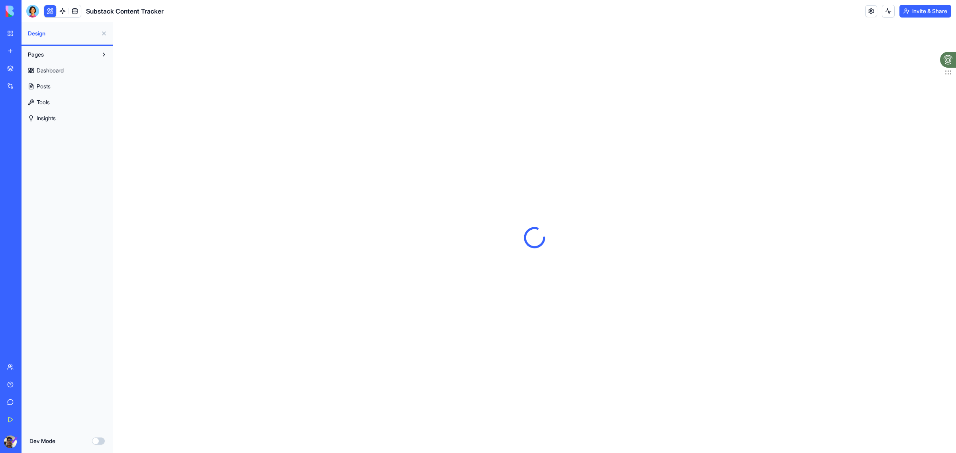
click at [55, 116] on span "Insights" at bounding box center [46, 118] width 19 height 8
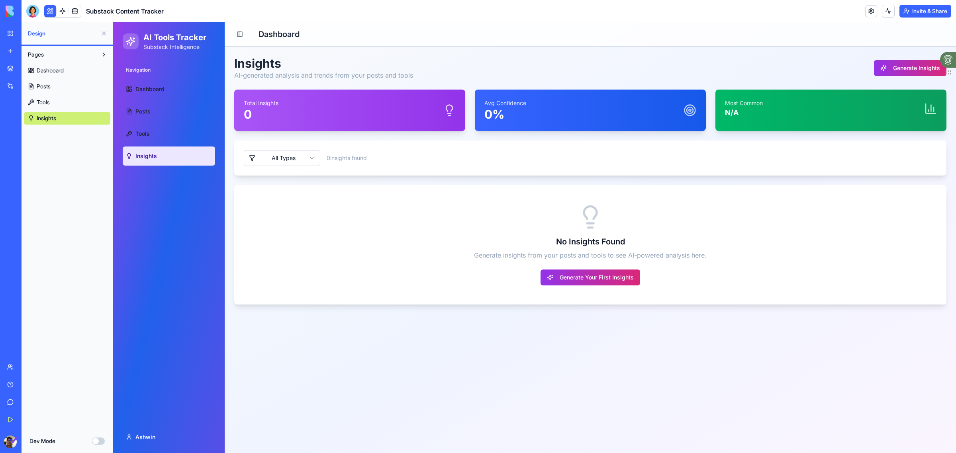
click at [61, 71] on span "Dashboard" at bounding box center [50, 71] width 27 height 8
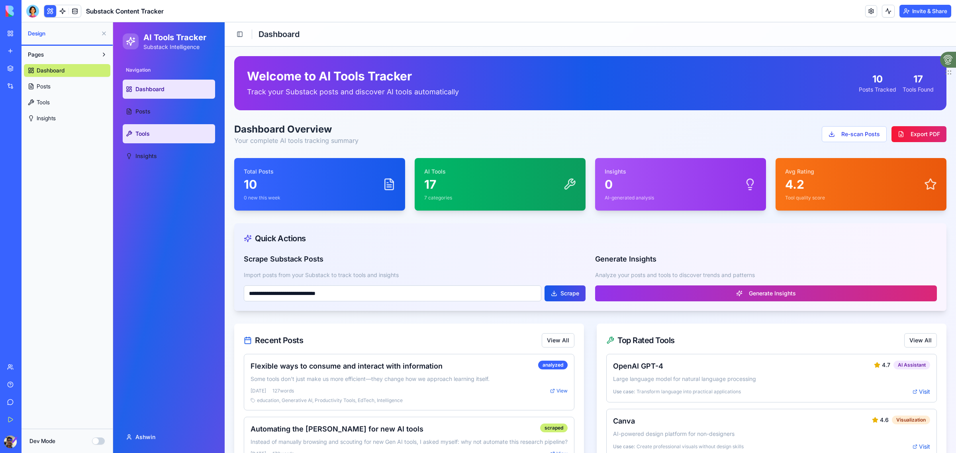
click at [156, 128] on link "Tools" at bounding box center [169, 133] width 92 height 19
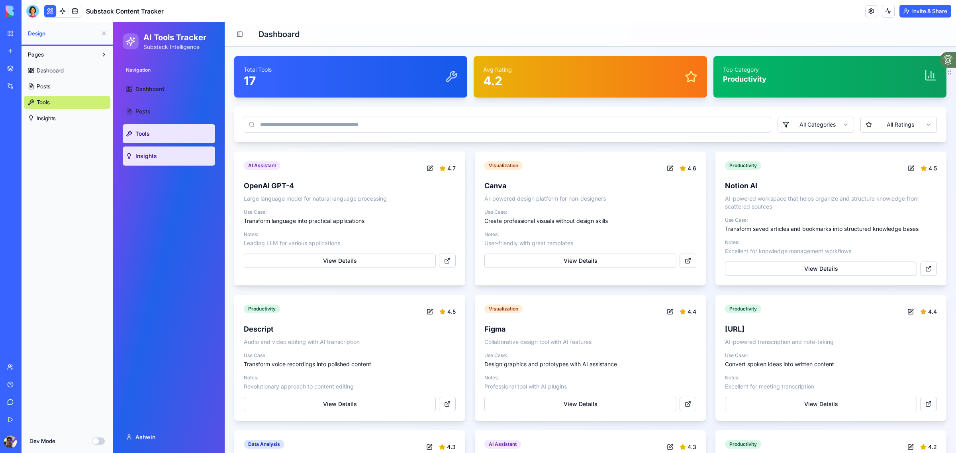
click at [154, 163] on link "Insights" at bounding box center [169, 156] width 92 height 19
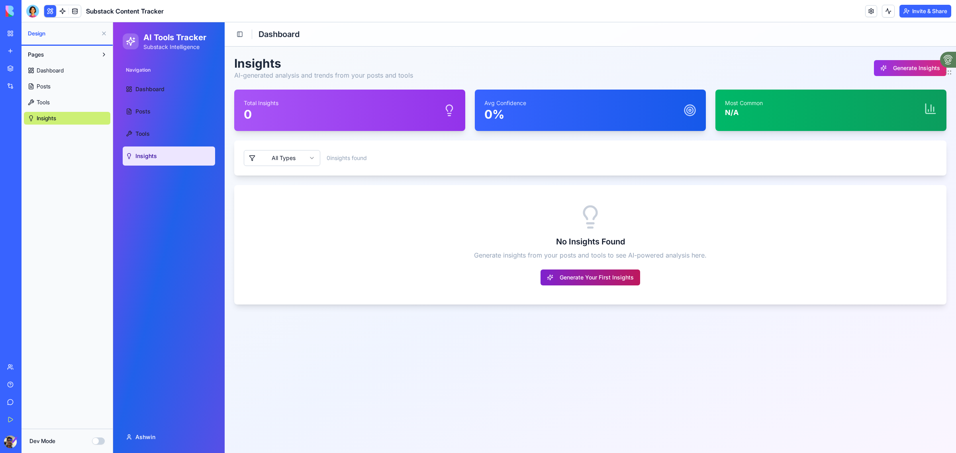
click at [620, 273] on button "Generate Your First Insights" at bounding box center [591, 278] width 100 height 16
click at [174, 92] on link "Dashboard" at bounding box center [169, 89] width 92 height 19
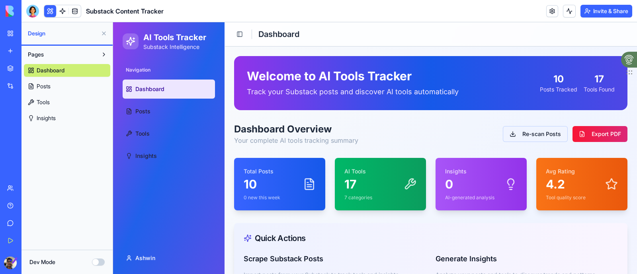
click at [530, 133] on button "Re-scan Posts" at bounding box center [535, 134] width 65 height 16
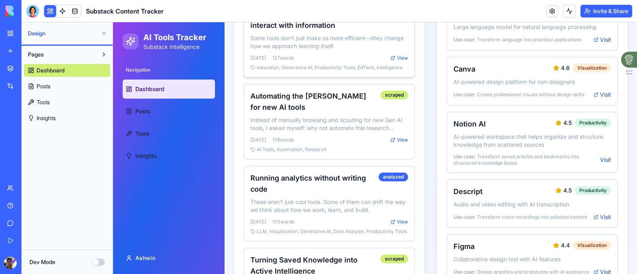
scroll to position [199, 0]
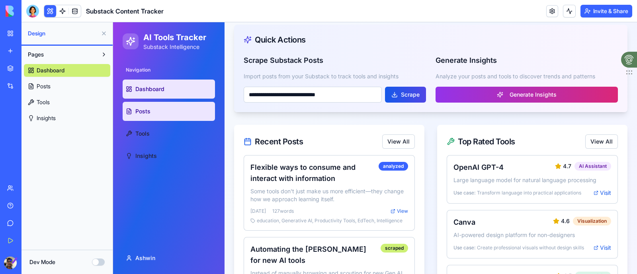
click at [176, 110] on link "Posts" at bounding box center [169, 111] width 92 height 19
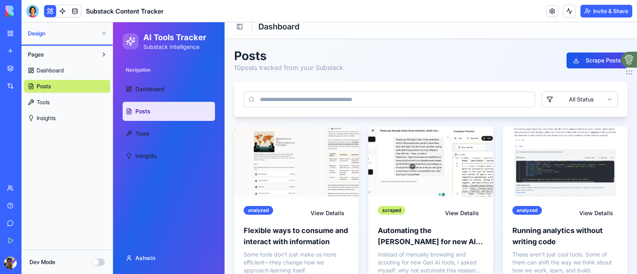
scroll to position [4, 0]
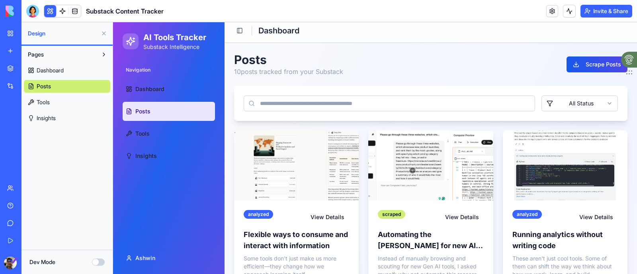
click at [293, 104] on input at bounding box center [390, 104] width 292 height 16
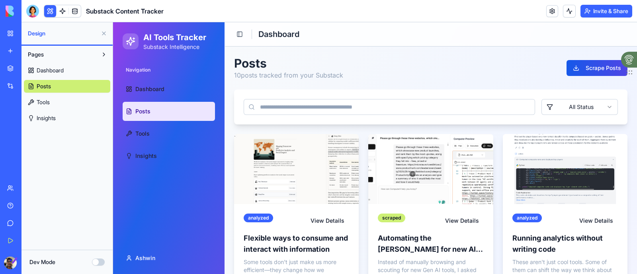
click at [29, 204] on div "Help" at bounding box center [24, 206] width 10 height 8
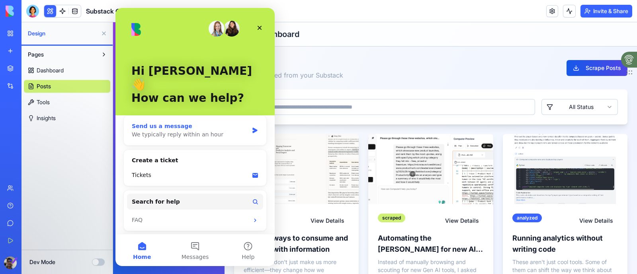
click at [189, 131] on div "We typically reply within an hour" at bounding box center [190, 135] width 117 height 8
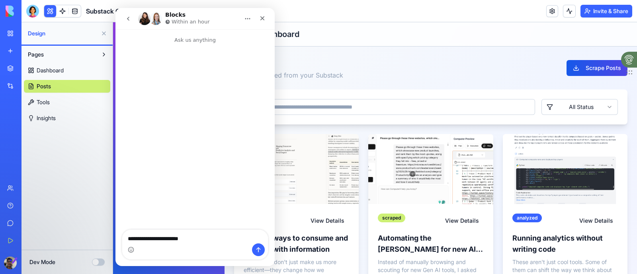
click at [176, 241] on textarea "**********" at bounding box center [195, 237] width 146 height 14
click at [210, 238] on textarea "**********" at bounding box center [195, 237] width 146 height 14
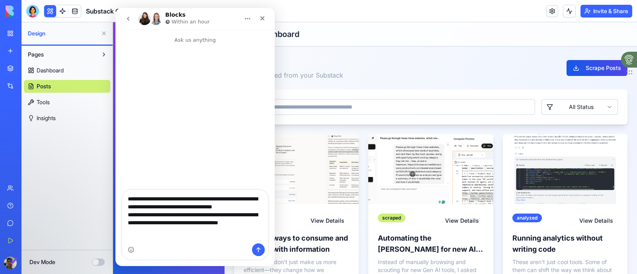
scroll to position [8, 0]
type textarea "**********"
click at [265, 248] on div "Intercom messenger" at bounding box center [258, 250] width 13 height 13
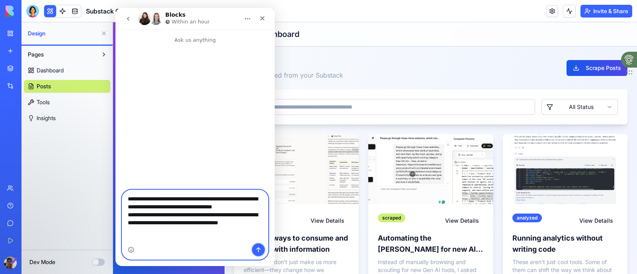
click at [262, 251] on button "Send a message…" at bounding box center [258, 250] width 13 height 13
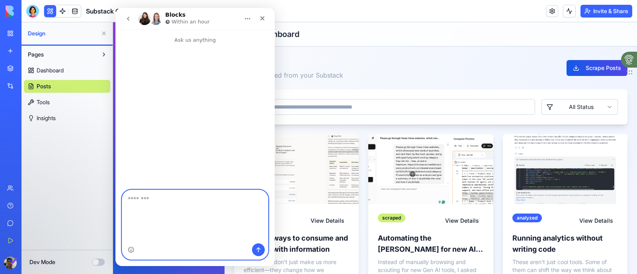
scroll to position [0, 0]
